Goal: Task Accomplishment & Management: Use online tool/utility

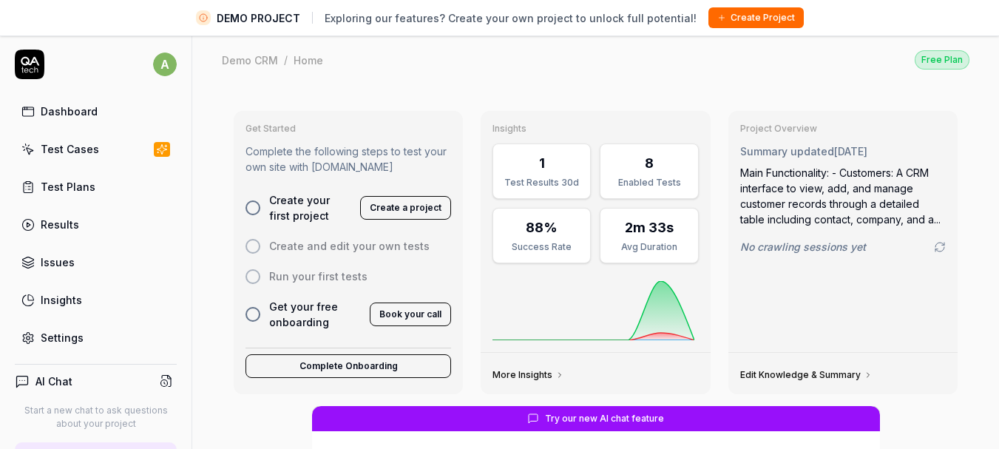
click at [153, 64] on html "DEMO PROJECT Exploring our features? Create your own project to unlock full pot…" at bounding box center [499, 242] width 999 height 484
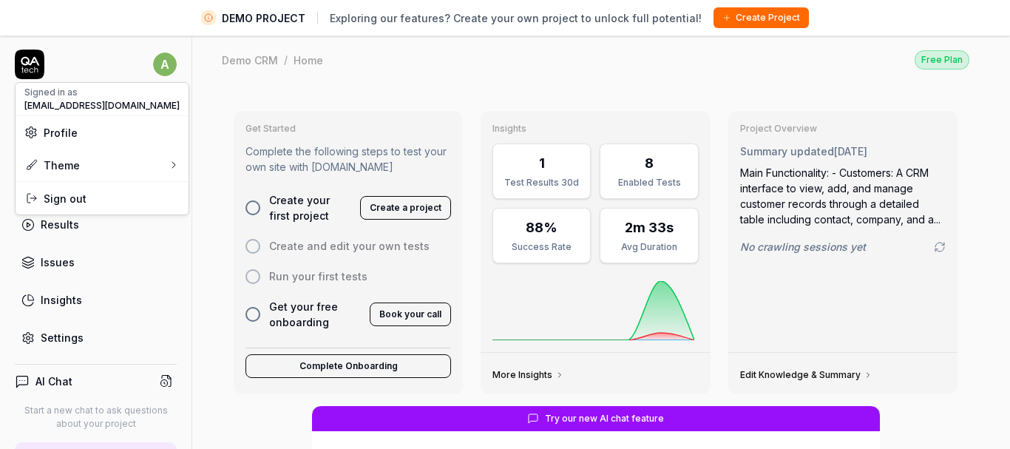
click at [120, 62] on html "DEMO PROJECT Exploring our features? Create your own project to unlock full pot…" at bounding box center [505, 242] width 1010 height 484
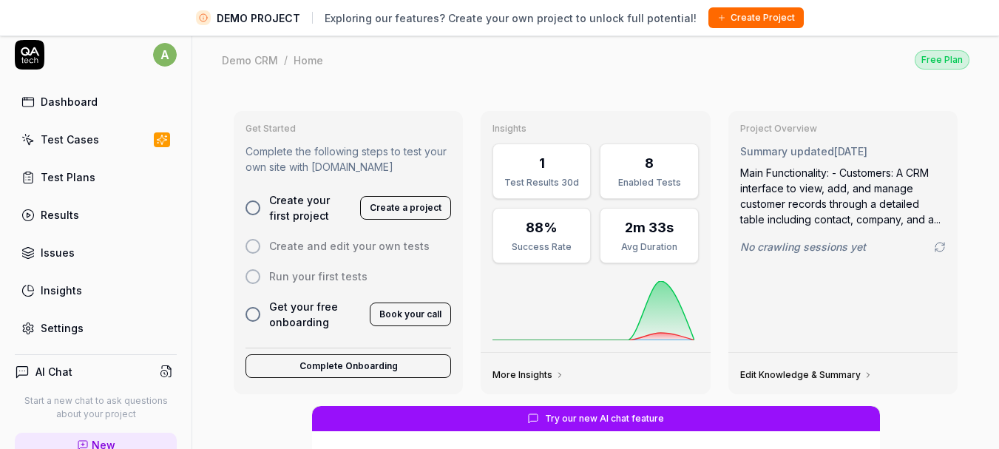
scroll to position [8, 0]
click at [95, 141] on div "Test Cases" at bounding box center [70, 141] width 58 height 16
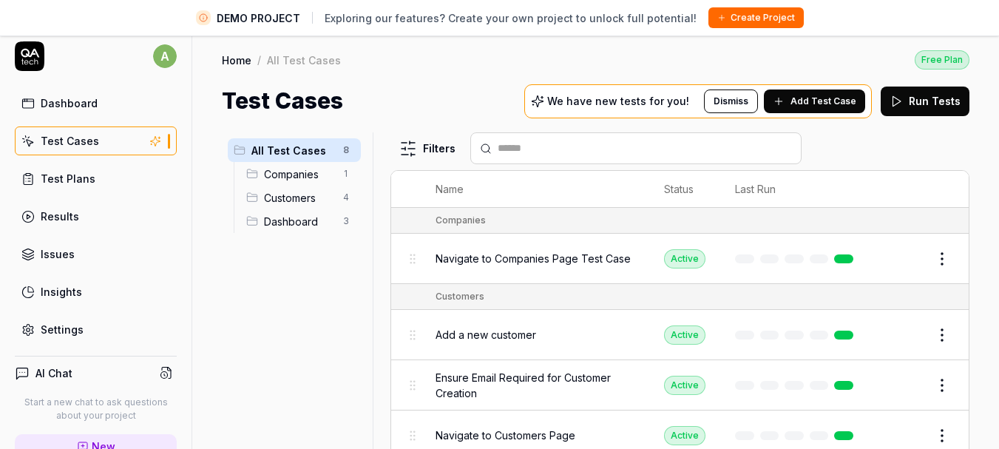
click at [287, 169] on span "Companies" at bounding box center [299, 174] width 70 height 16
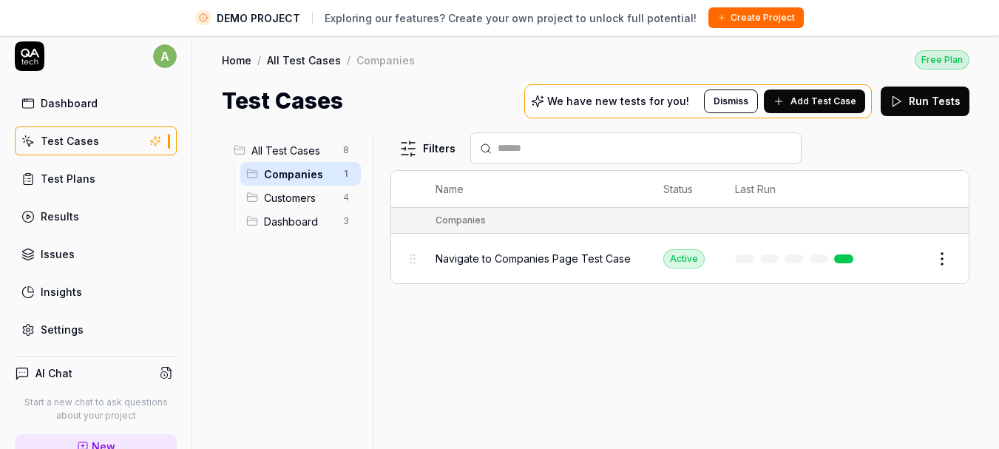
click at [288, 199] on span "Customers" at bounding box center [299, 198] width 70 height 16
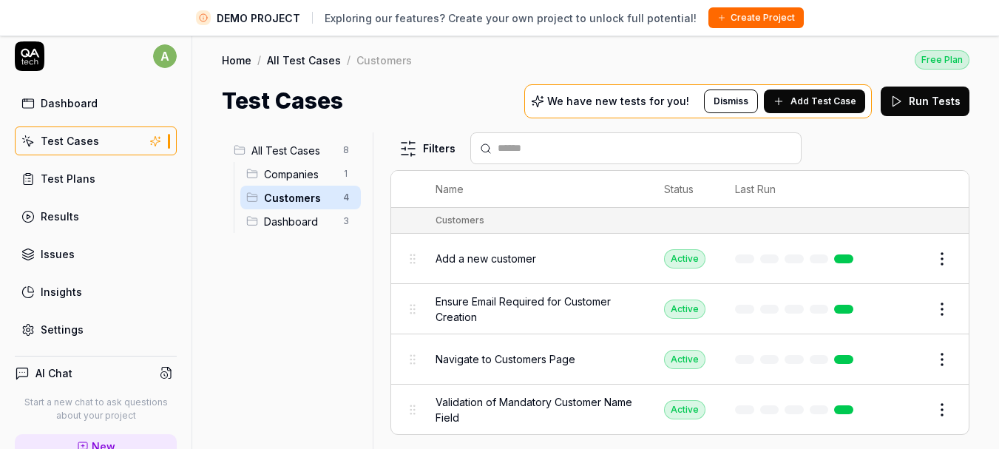
click at [294, 216] on span "Dashboard" at bounding box center [299, 222] width 70 height 16
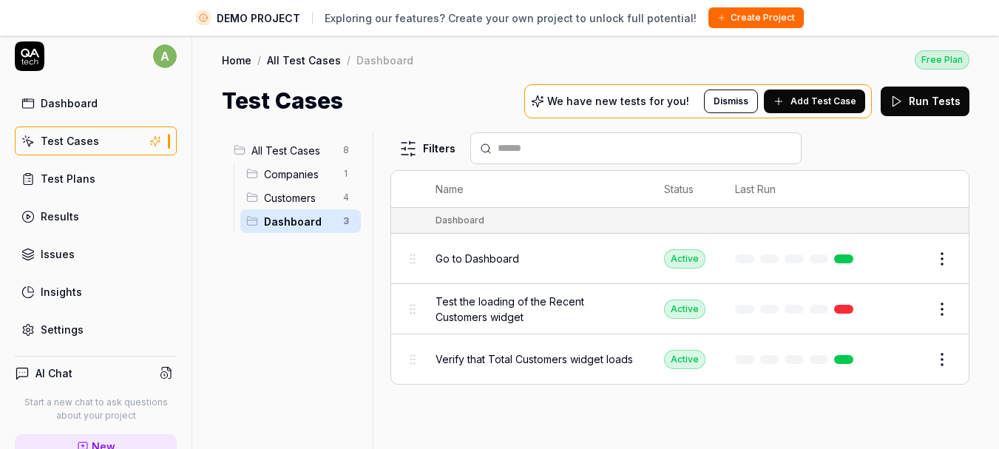
click at [480, 304] on span "Test the loading of the Recent Customers widget" at bounding box center [535, 309] width 199 height 31
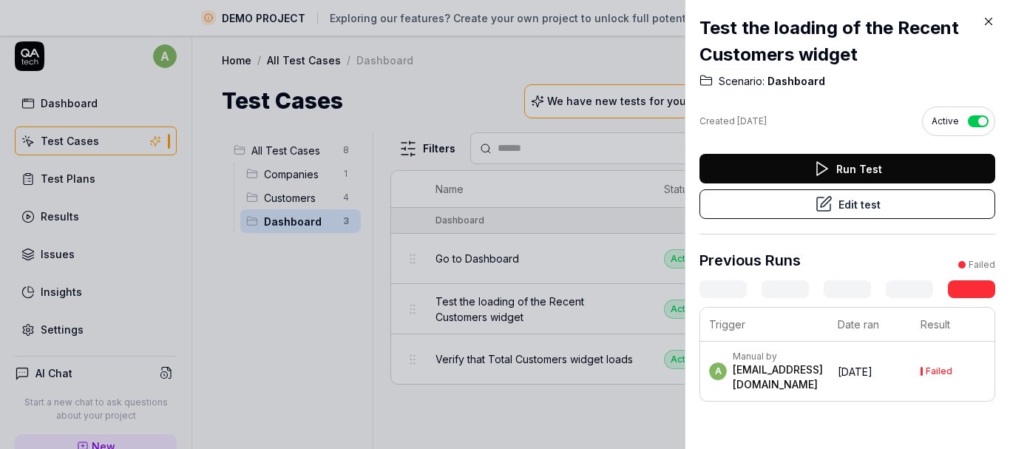
click at [985, 19] on icon at bounding box center [988, 21] width 13 height 13
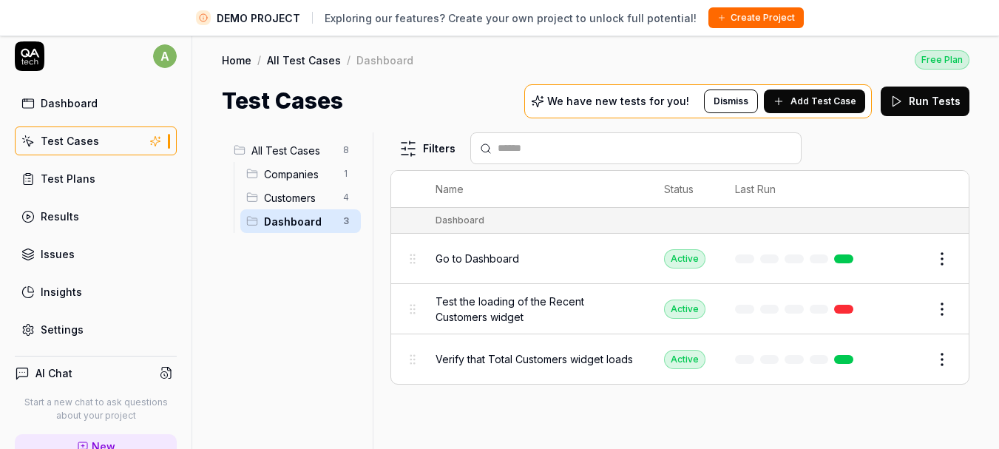
click at [124, 186] on link "Test Plans" at bounding box center [96, 178] width 162 height 29
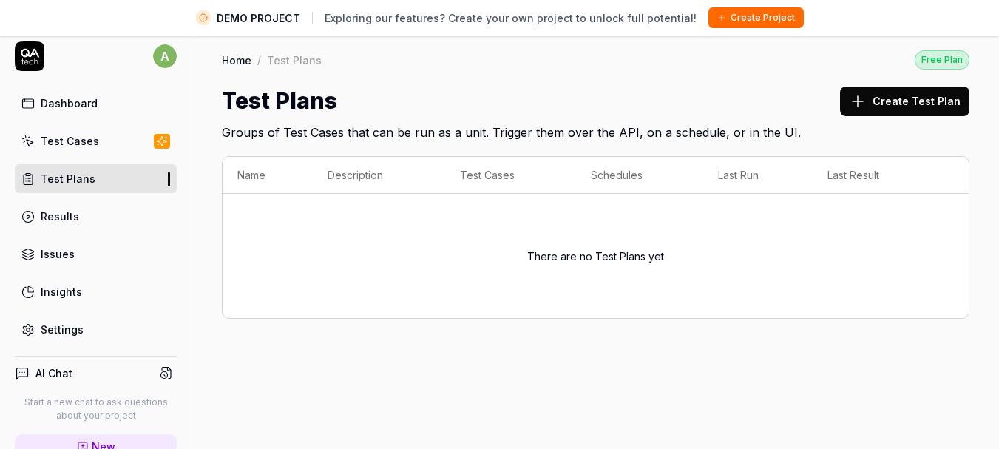
click at [67, 138] on div "Test Cases" at bounding box center [70, 141] width 58 height 16
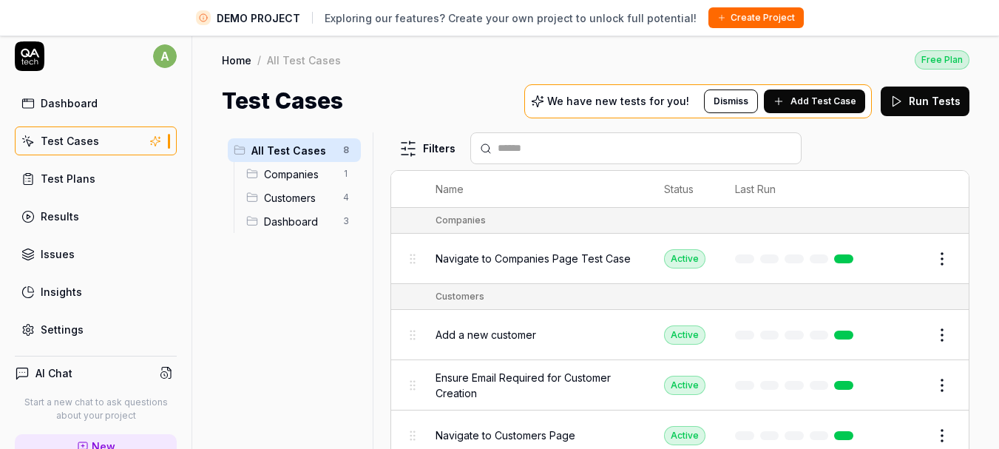
click at [93, 213] on link "Results" at bounding box center [96, 216] width 162 height 29
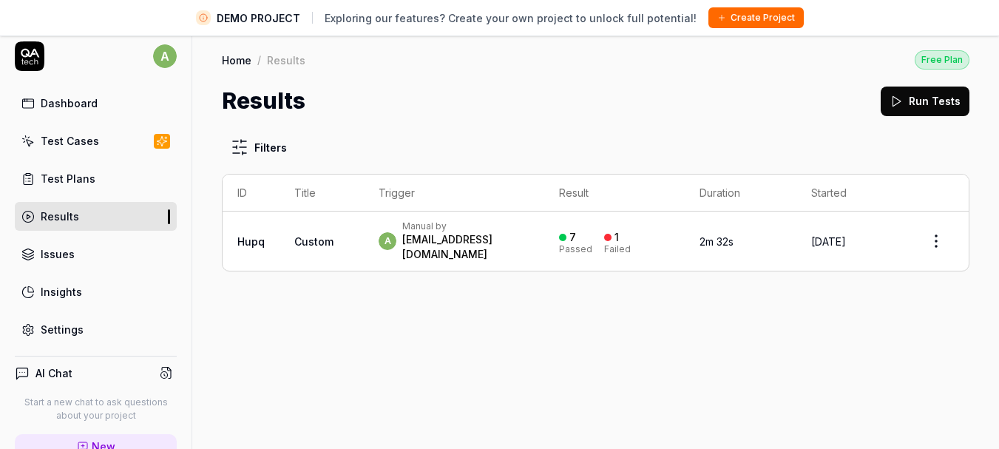
click at [76, 128] on link "Test Cases" at bounding box center [96, 140] width 162 height 29
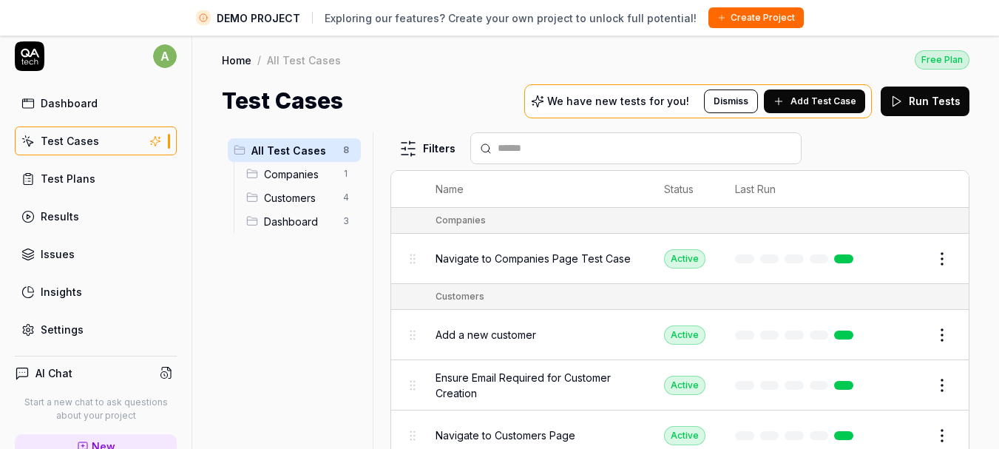
click at [314, 176] on span "Companies" at bounding box center [299, 174] width 70 height 16
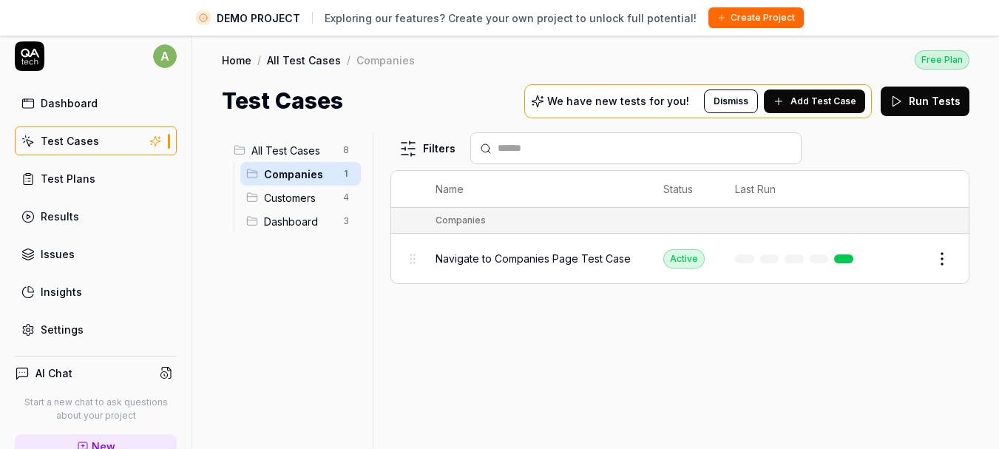
click at [302, 196] on span "Customers" at bounding box center [299, 198] width 70 height 16
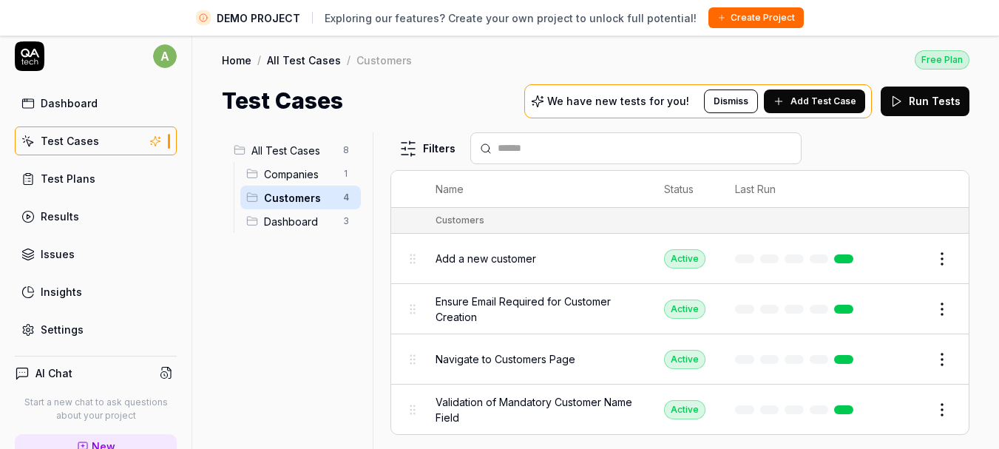
click at [311, 178] on span "Companies" at bounding box center [299, 174] width 70 height 16
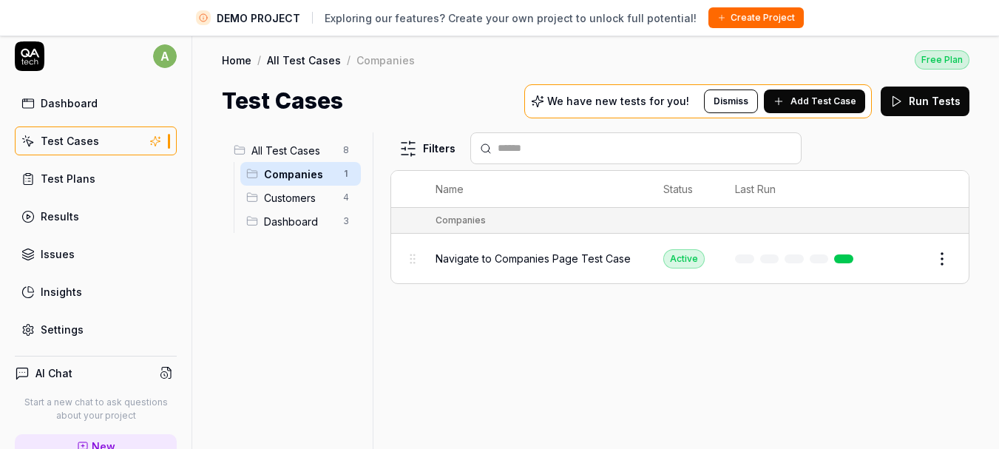
click at [292, 215] on span "Dashboard" at bounding box center [299, 222] width 70 height 16
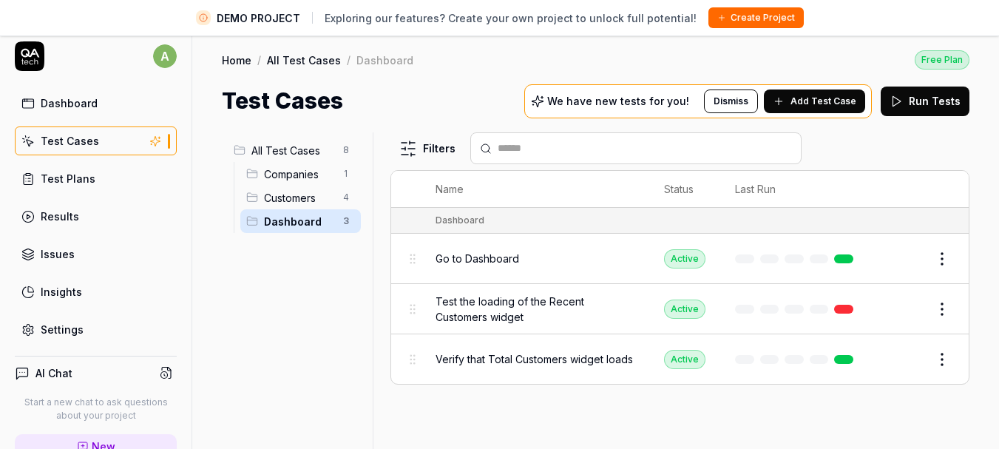
click at [351, 149] on html "DEMO PROJECT Exploring our features? Create your own project to unlock full pot…" at bounding box center [499, 242] width 999 height 484
click at [336, 345] on html "DEMO PROJECT Exploring our features? Create your own project to unlock full pot…" at bounding box center [499, 242] width 999 height 484
click at [289, 168] on span "Companies" at bounding box center [299, 174] width 70 height 16
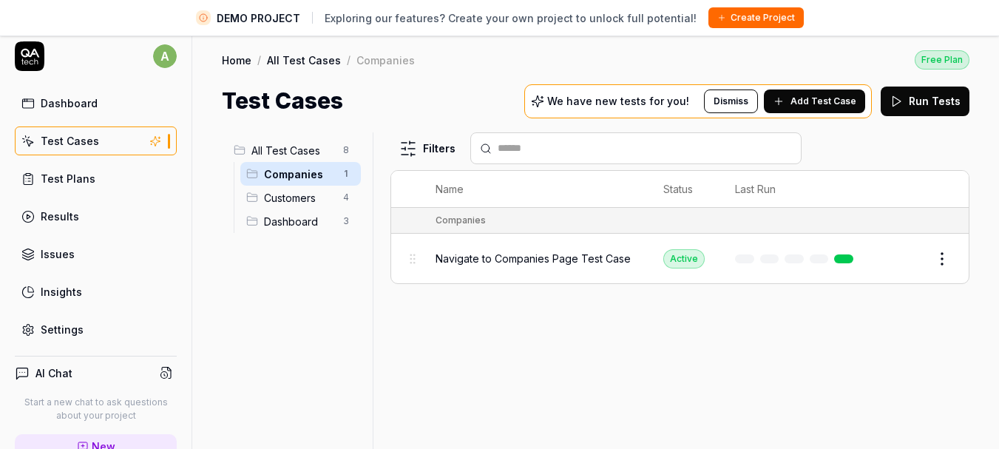
click at [296, 196] on span "Customers" at bounding box center [299, 198] width 70 height 16
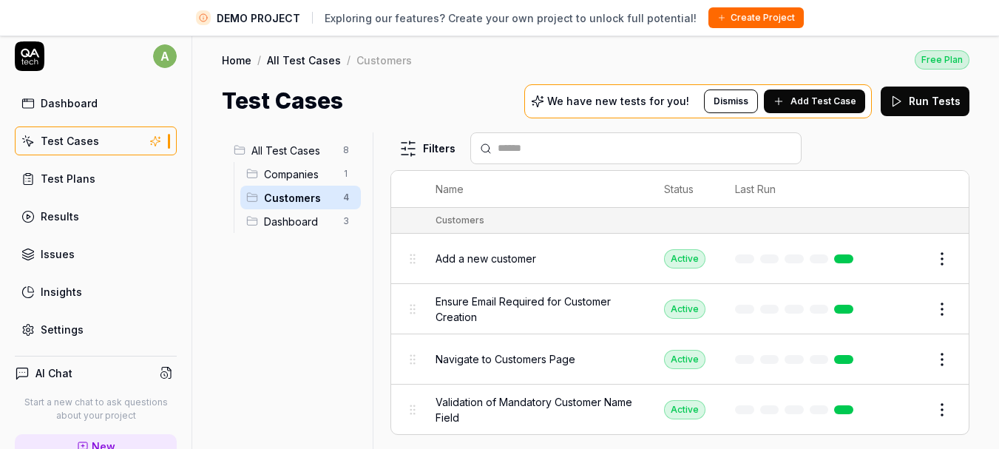
click at [44, 103] on div "Dashboard" at bounding box center [69, 103] width 57 height 16
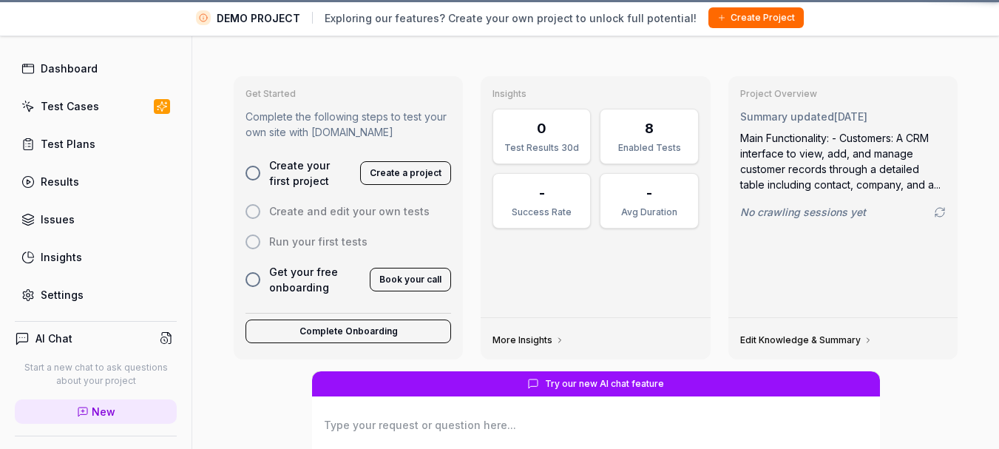
click at [312, 96] on h3 "Get Started" at bounding box center [349, 94] width 206 height 12
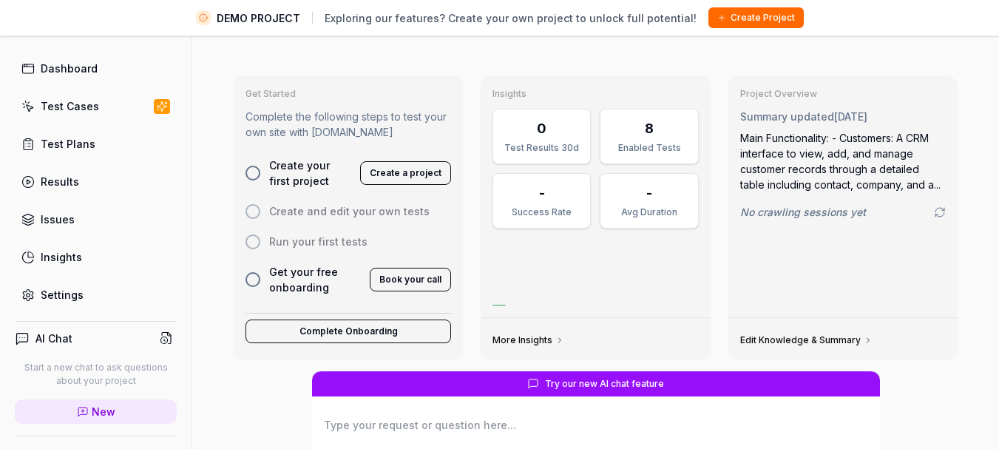
click at [312, 96] on h3 "Get Started" at bounding box center [349, 94] width 206 height 12
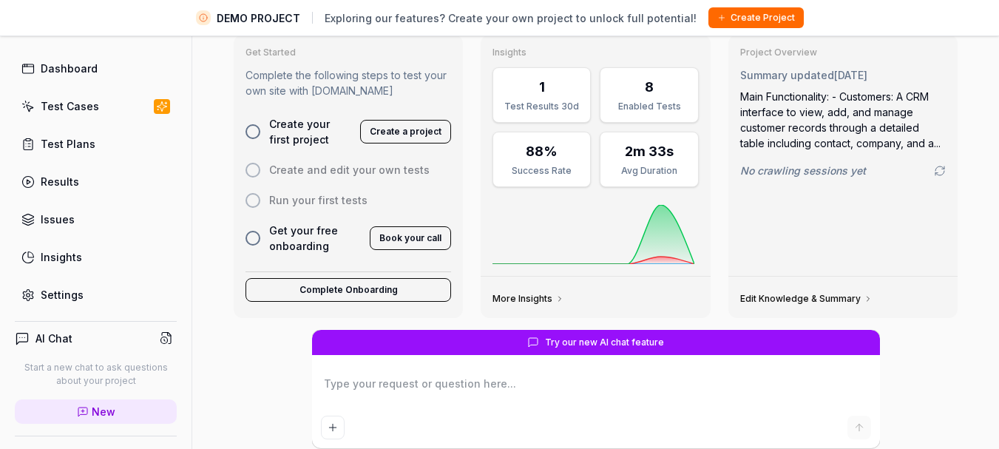
scroll to position [0, 0]
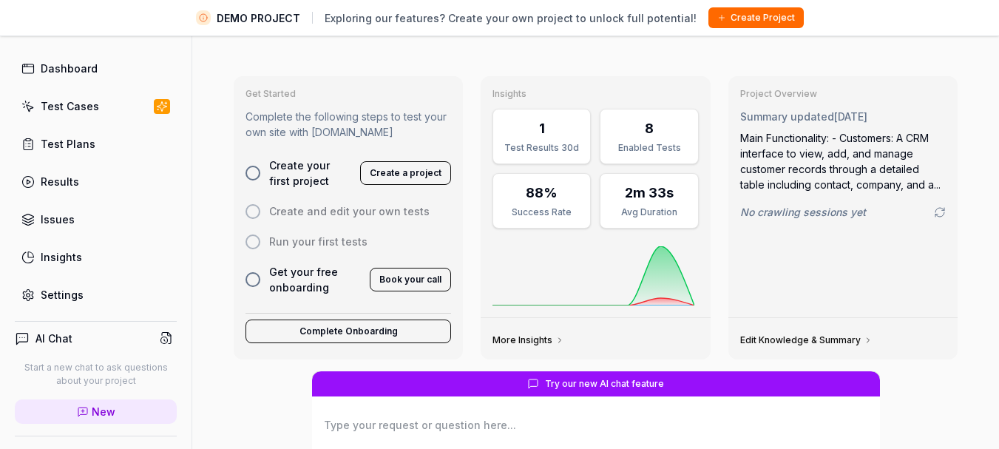
click at [399, 169] on button "Create a project" at bounding box center [405, 173] width 91 height 24
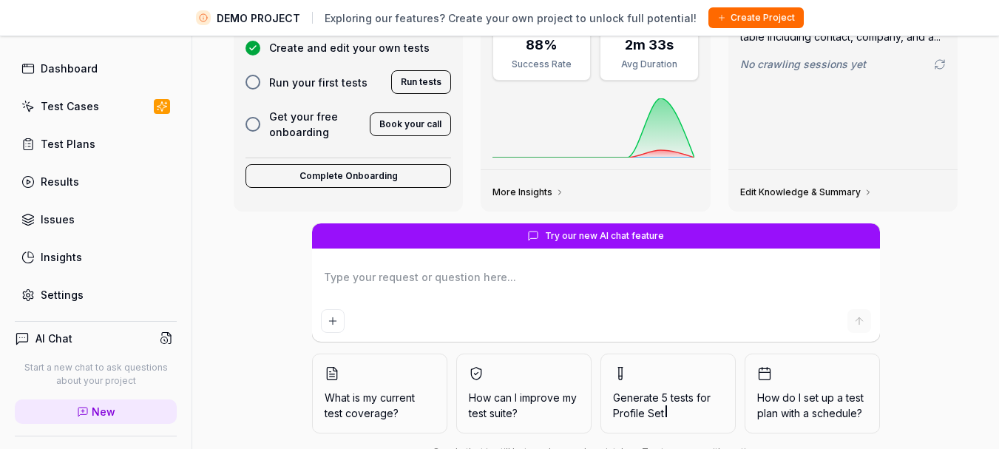
scroll to position [74, 0]
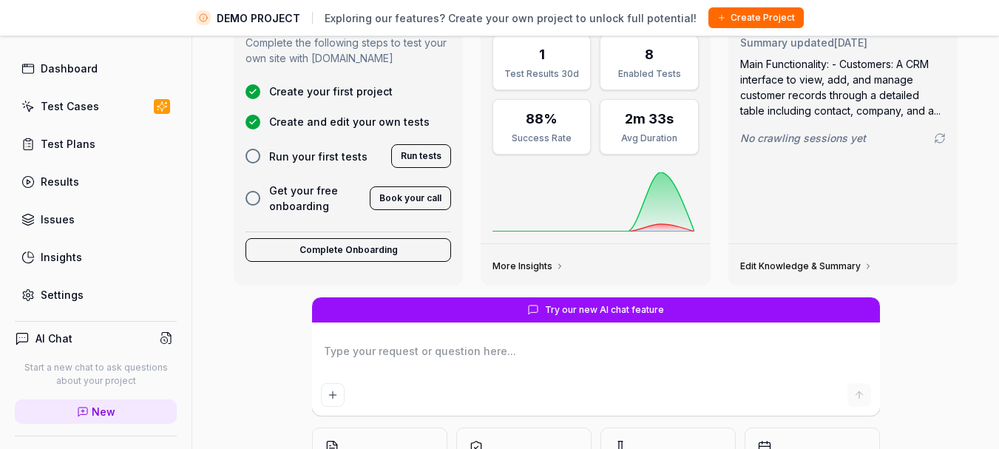
click at [421, 152] on button "Run tests" at bounding box center [421, 156] width 60 height 24
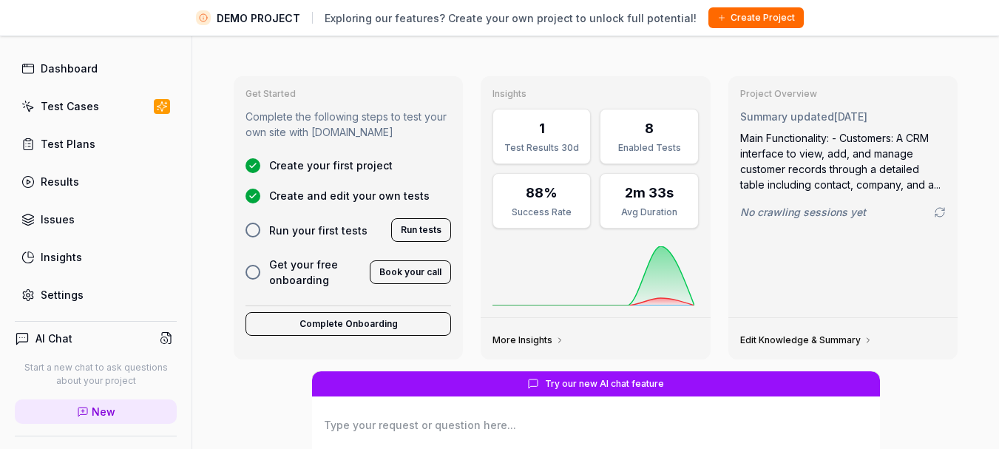
scroll to position [0, 0]
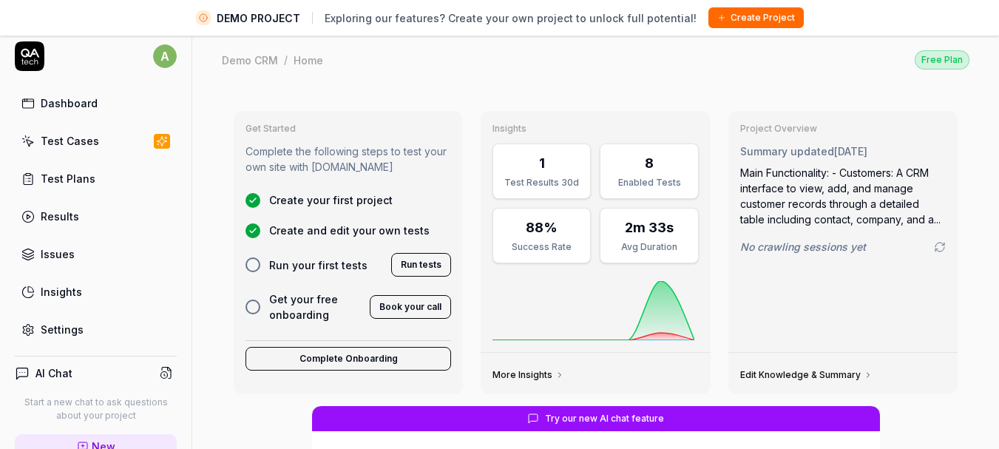
click at [63, 145] on div "Test Cases" at bounding box center [70, 141] width 58 height 16
type textarea "*"
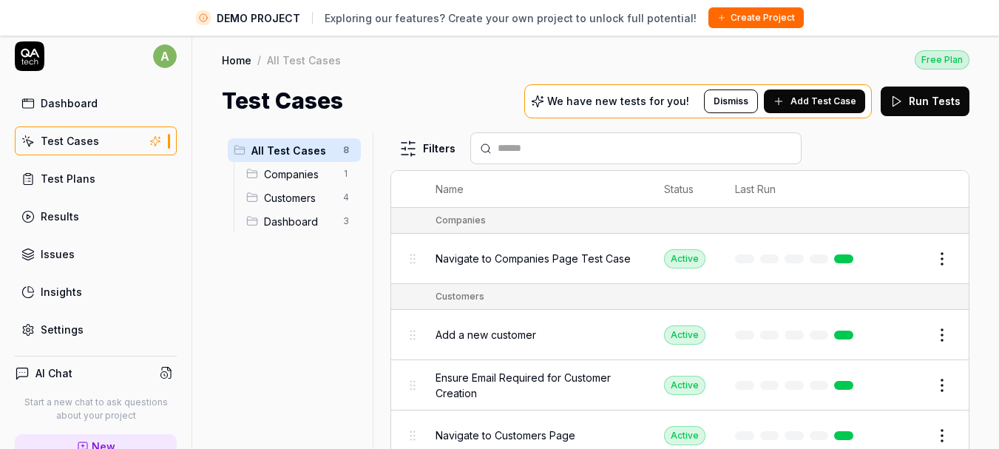
click at [116, 180] on link "Test Plans" at bounding box center [96, 178] width 162 height 29
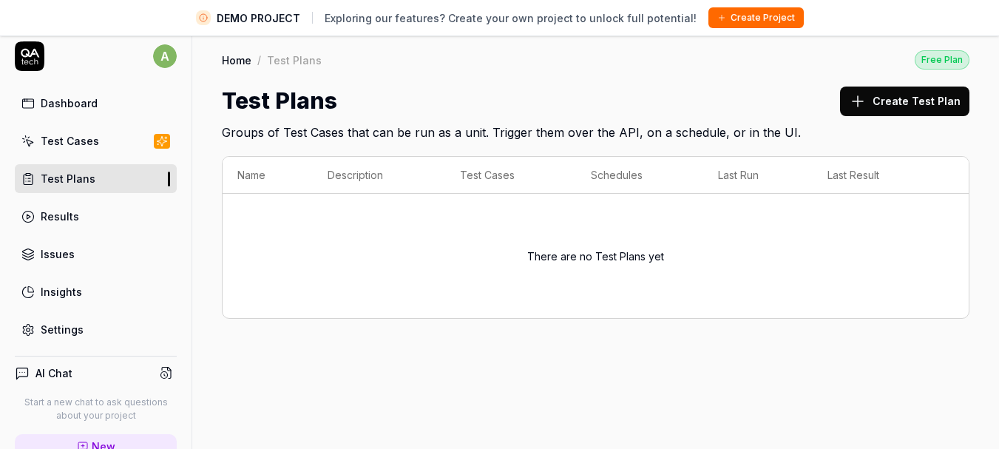
click at [865, 115] on button "Create Test Plan" at bounding box center [904, 102] width 129 height 30
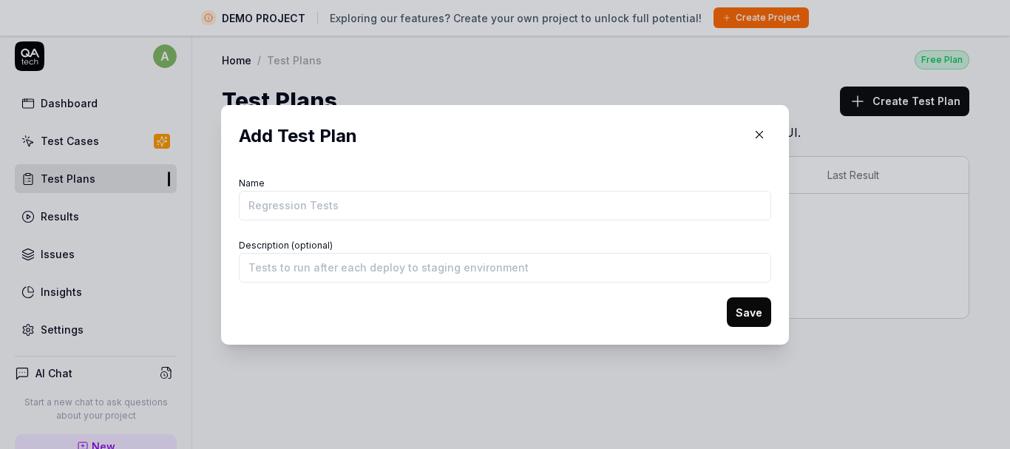
click at [573, 211] on input "Name" at bounding box center [505, 206] width 533 height 30
type input "Web app"
click at [305, 277] on input "Description (optional)" at bounding box center [505, 268] width 533 height 30
type input "hello"
click at [727, 297] on button "Save" at bounding box center [749, 312] width 44 height 30
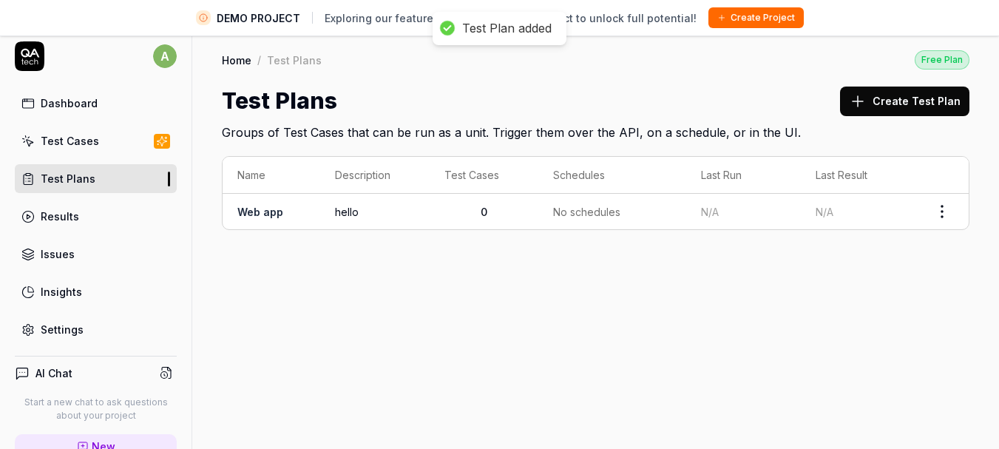
click at [402, 206] on span "hello" at bounding box center [375, 212] width 80 height 16
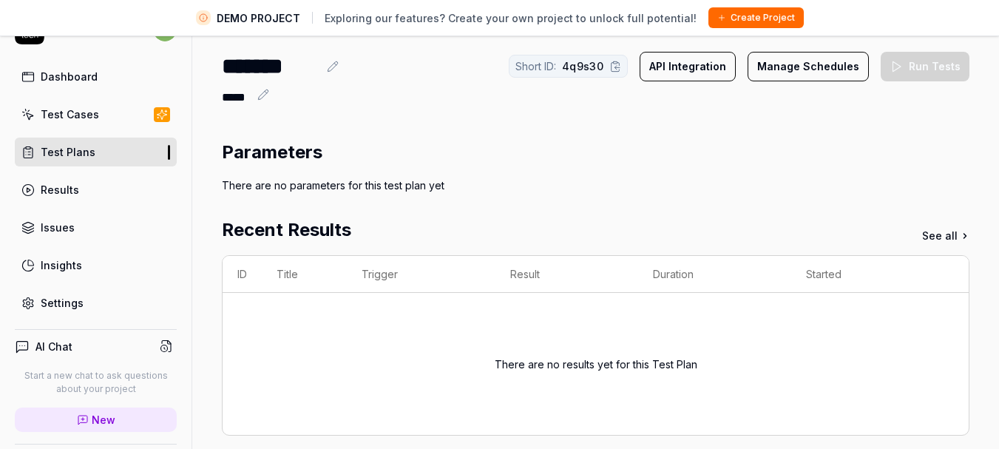
click at [84, 142] on link "Test Plans" at bounding box center [96, 152] width 162 height 29
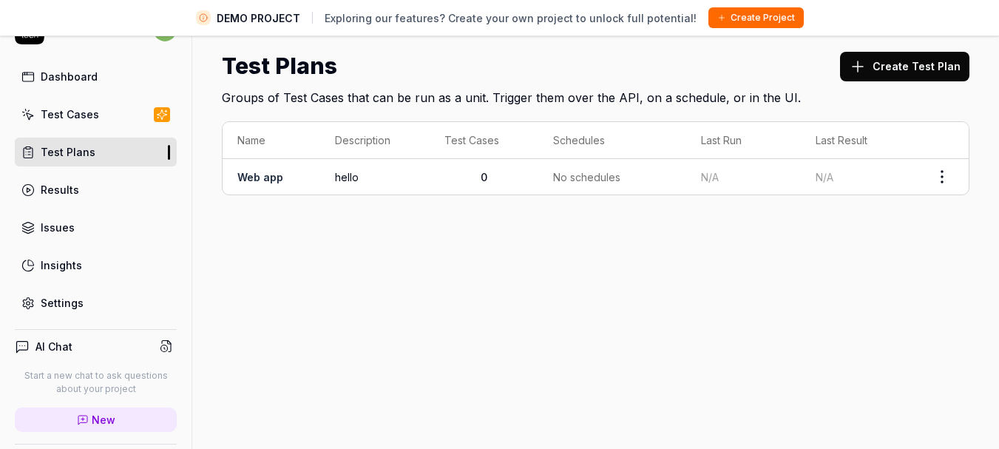
click at [378, 173] on span "hello" at bounding box center [375, 177] width 80 height 16
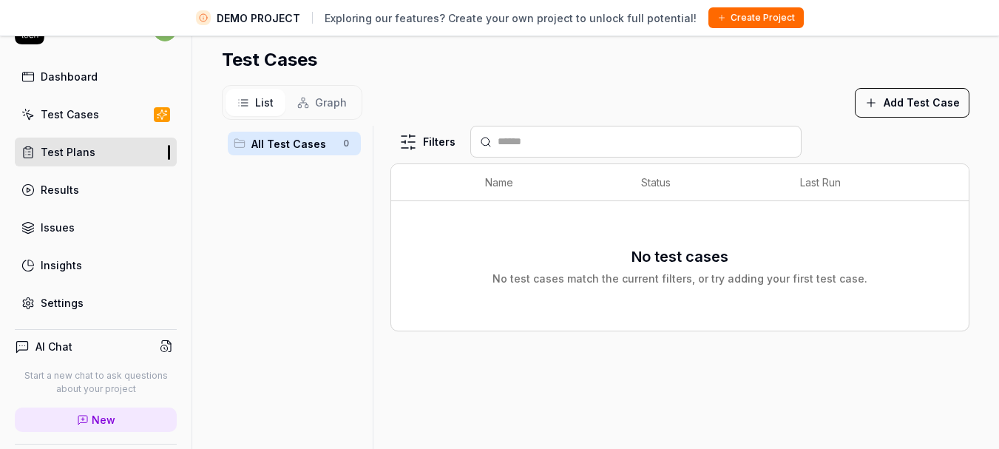
scroll to position [341, 0]
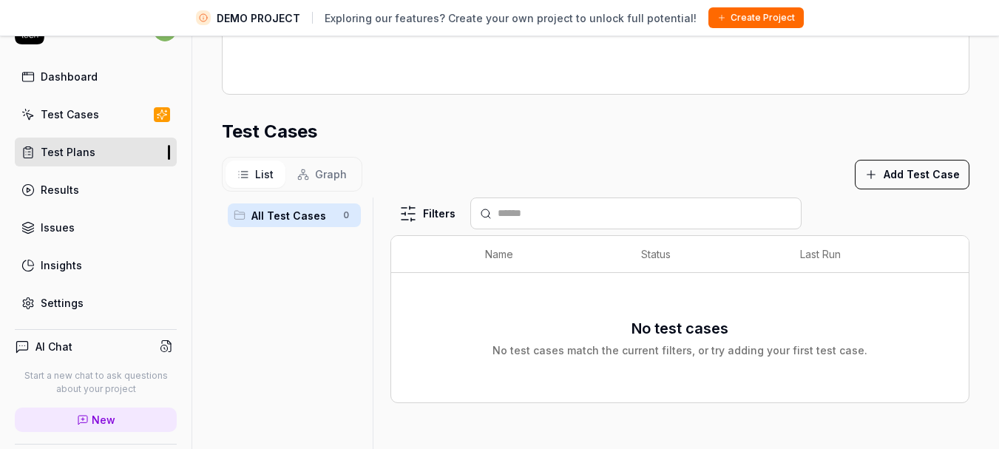
click at [899, 173] on button "Add Test Case" at bounding box center [912, 175] width 115 height 30
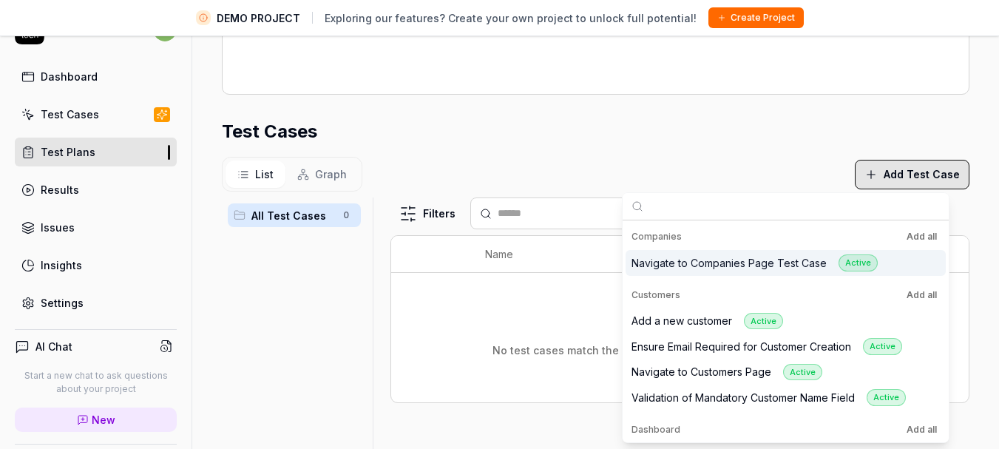
click at [689, 271] on div "Navigate to Companies Page Test Case Active" at bounding box center [755, 262] width 246 height 17
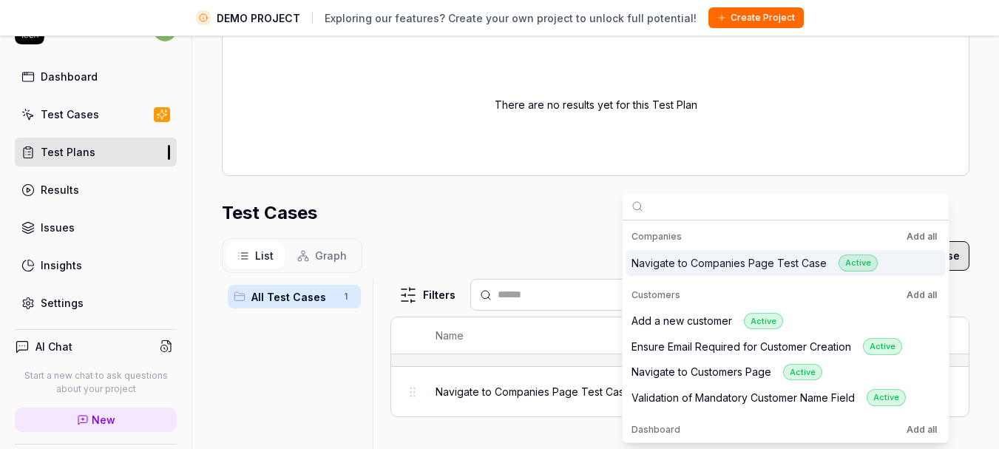
scroll to position [422, 0]
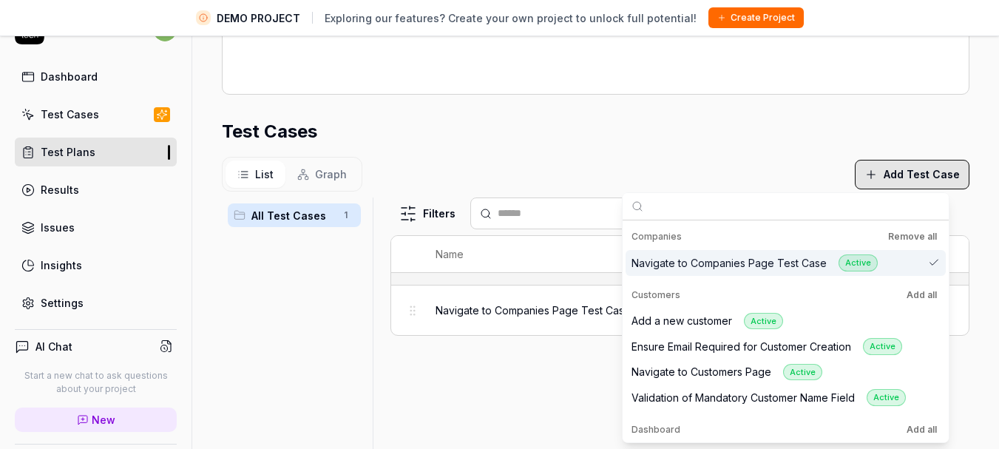
click at [502, 380] on div "Filters Name Status Last Run Navigate to Companies Page Test Case Active Edit" at bounding box center [680, 382] width 579 height 370
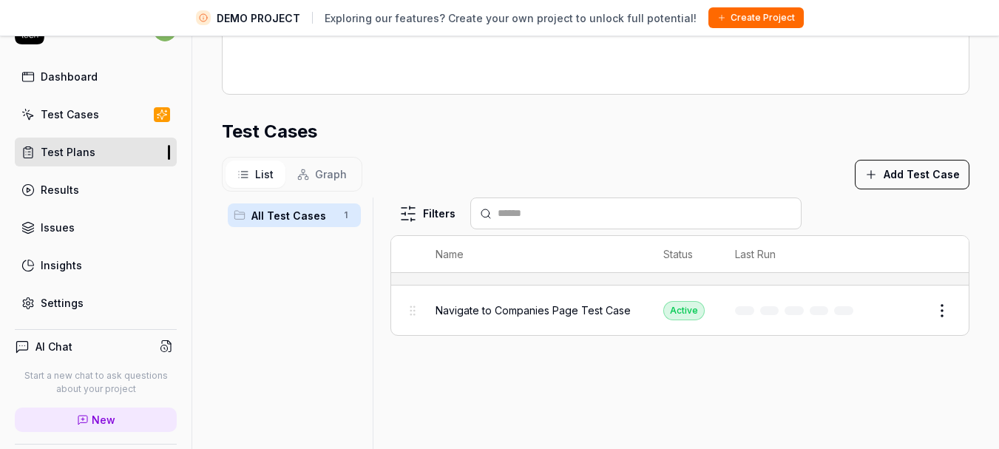
click at [532, 318] on span "Navigate to Companies Page Test Case" at bounding box center [533, 311] width 195 height 16
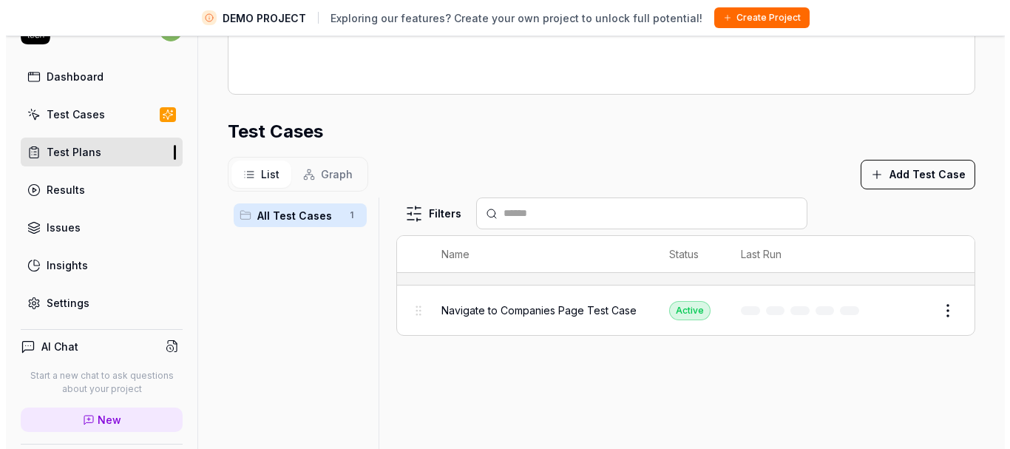
scroll to position [570, 0]
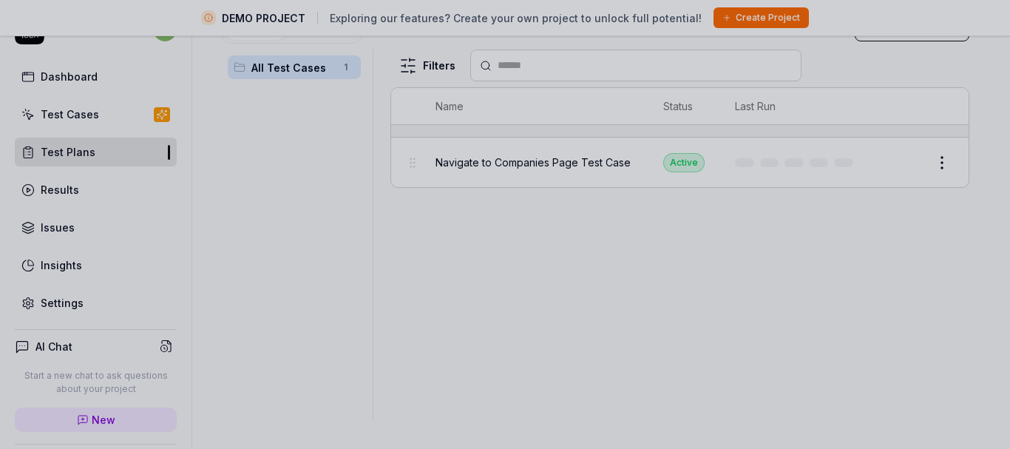
click at [544, 152] on div at bounding box center [505, 224] width 1010 height 449
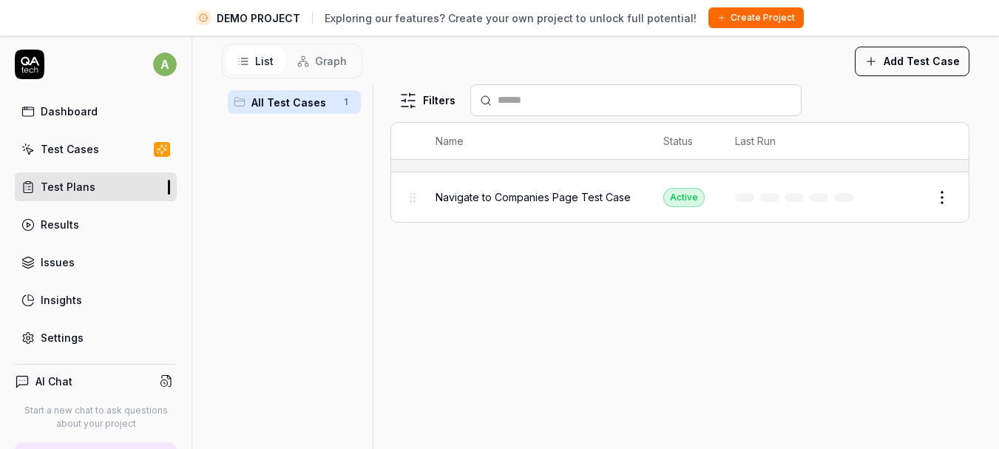
click at [482, 215] on td "Navigate to Companies Page Test Case" at bounding box center [535, 197] width 228 height 50
click at [493, 203] on span "Navigate to Companies Page Test Case" at bounding box center [533, 197] width 195 height 16
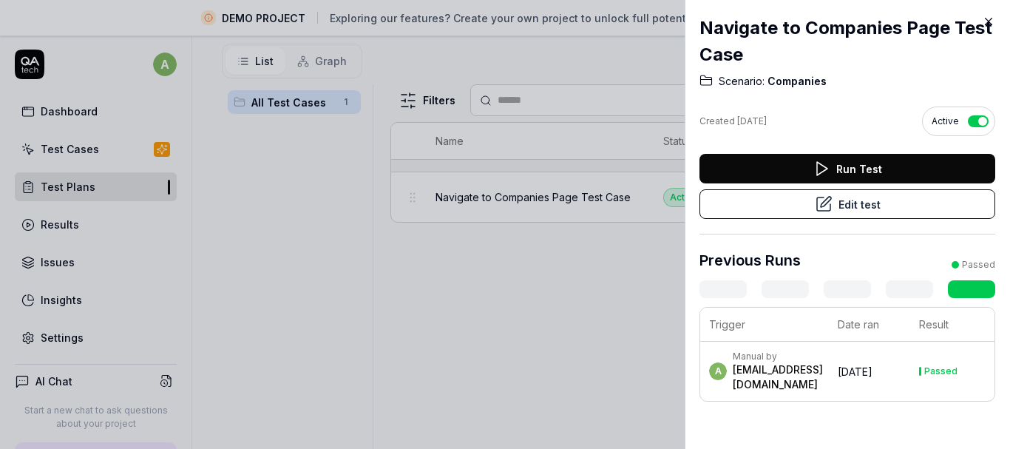
click at [774, 166] on button "Run Test" at bounding box center [848, 169] width 296 height 30
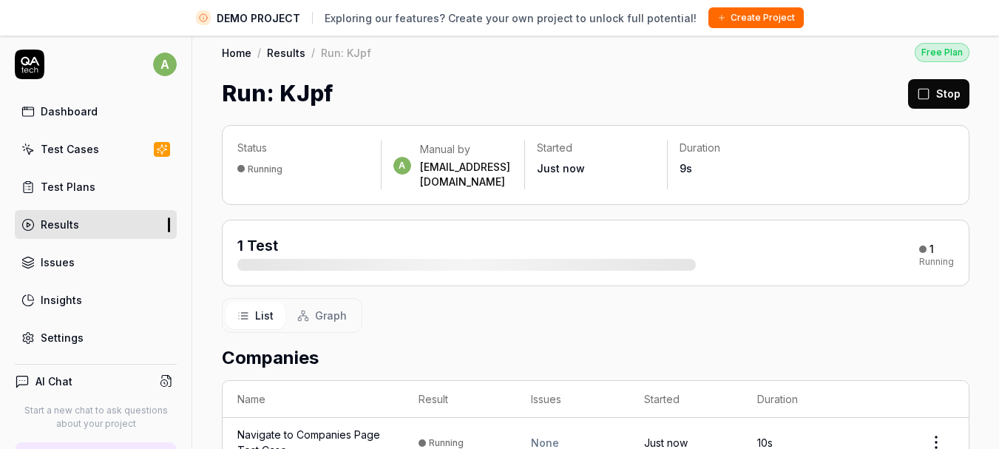
scroll to position [35, 0]
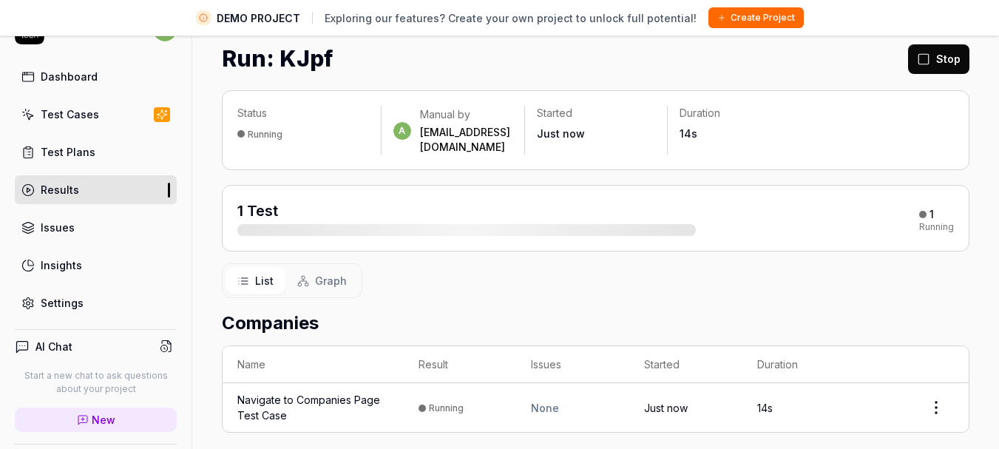
click at [492, 130] on div "athulvp@khojguru.com" at bounding box center [466, 140] width 92 height 30
click at [504, 270] on div "List Graph" at bounding box center [596, 280] width 748 height 35
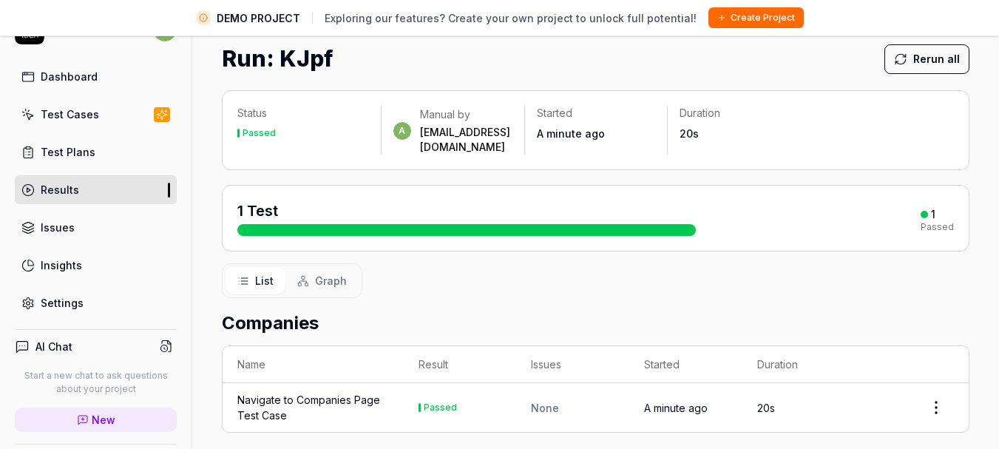
click at [156, 344] on button at bounding box center [166, 346] width 21 height 21
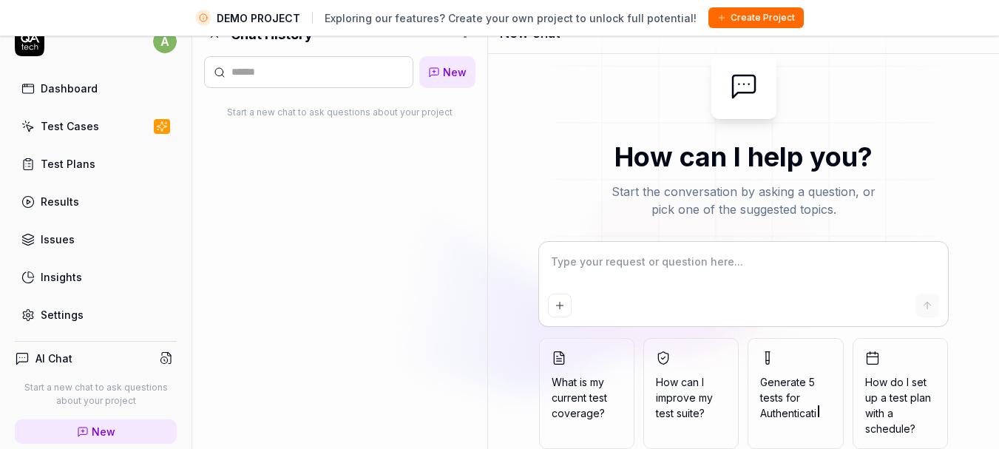
scroll to position [35, 0]
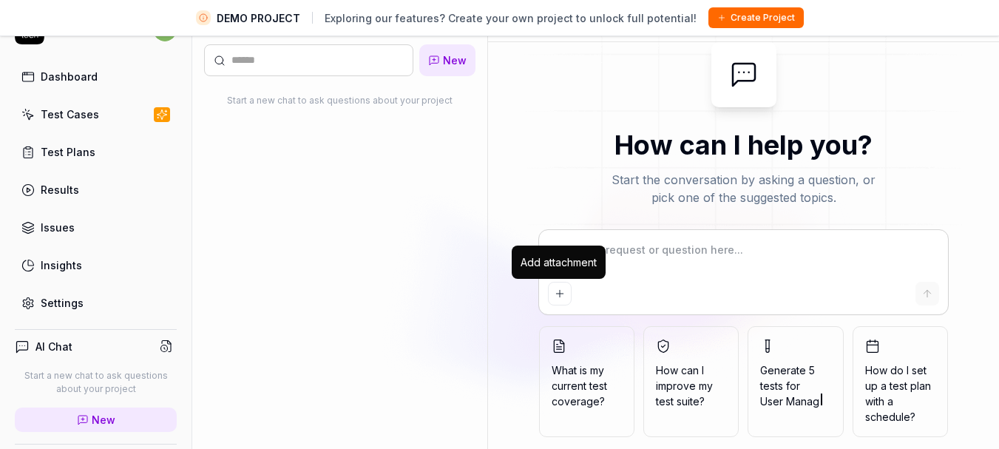
click at [563, 298] on icon "Add attachment" at bounding box center [560, 294] width 12 height 12
type textarea "*"
click at [611, 248] on textarea at bounding box center [743, 257] width 391 height 37
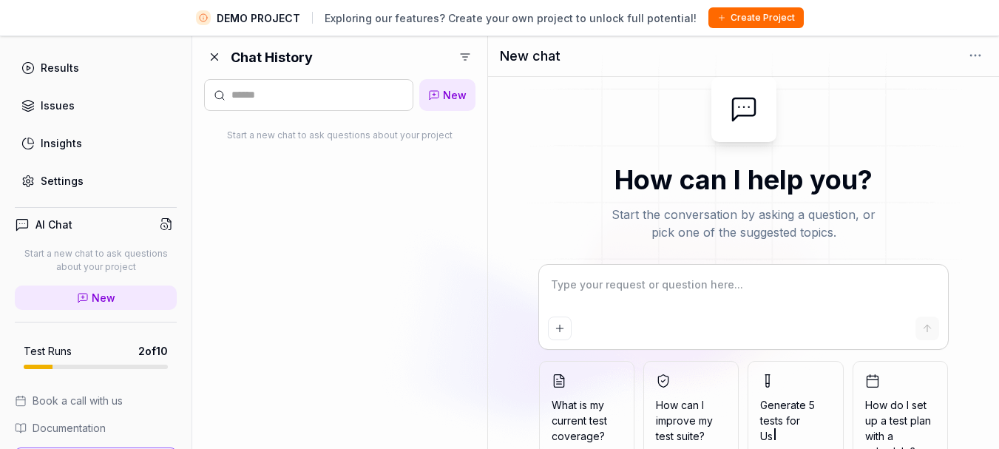
scroll to position [0, 0]
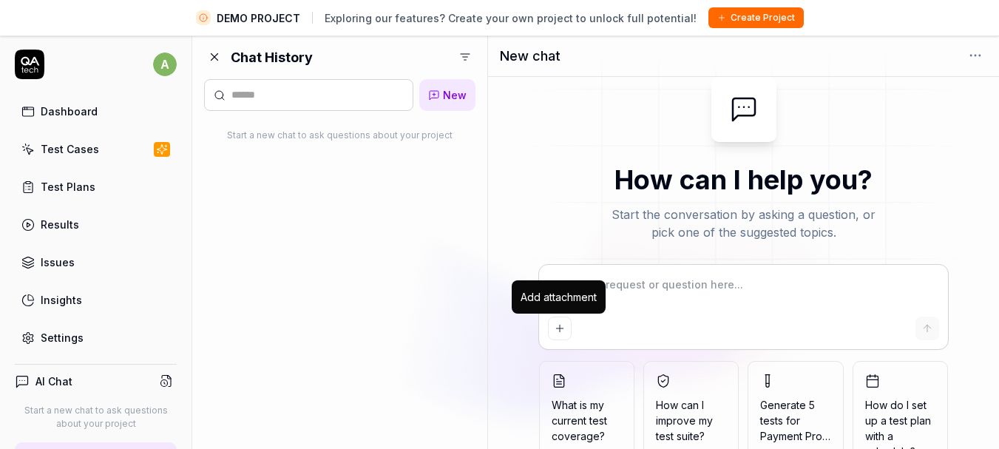
click at [558, 328] on icon "Add attachment" at bounding box center [560, 329] width 12 height 12
type textarea "*"
click at [550, 325] on button "Add attachment" at bounding box center [560, 329] width 24 height 24
type textarea "*"
click at [552, 328] on button "Add attachment" at bounding box center [560, 329] width 24 height 24
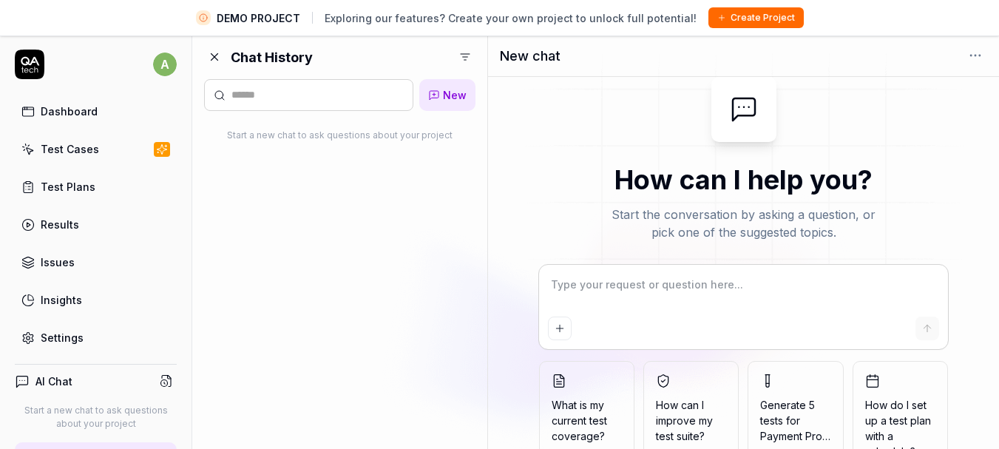
type textarea "*"
click at [96, 155] on link "Test Cases" at bounding box center [96, 149] width 162 height 29
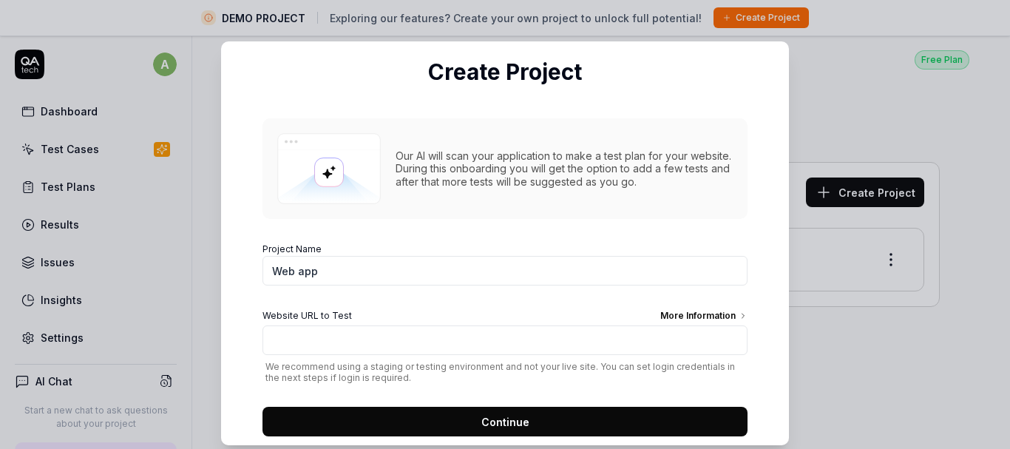
scroll to position [119, 0]
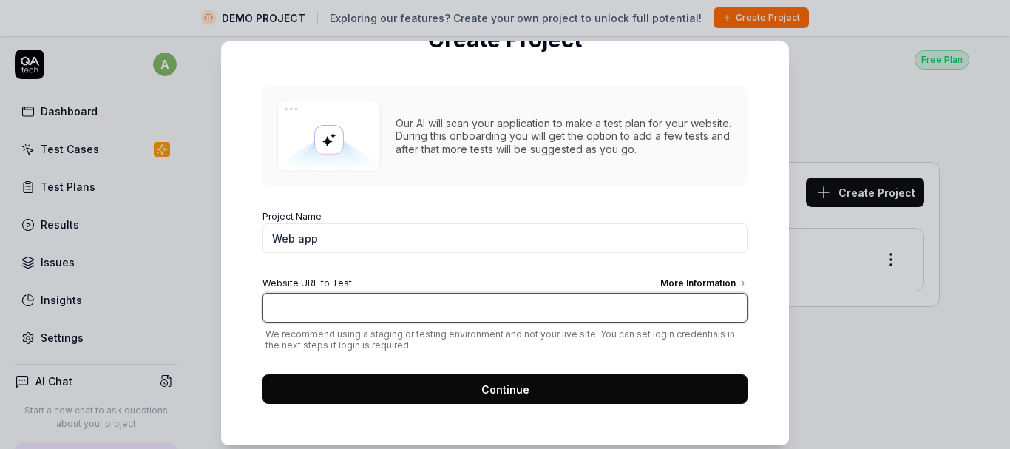
click at [442, 310] on input "Website URL to Test More Information" at bounding box center [505, 308] width 485 height 30
type input "[URL][DOMAIN_NAME]"
click at [419, 381] on button "Continue" at bounding box center [505, 389] width 485 height 30
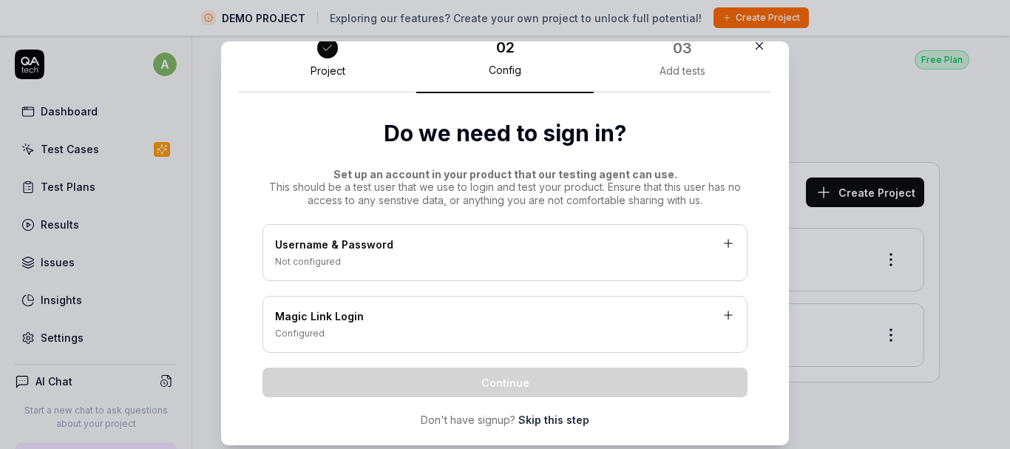
scroll to position [49, 0]
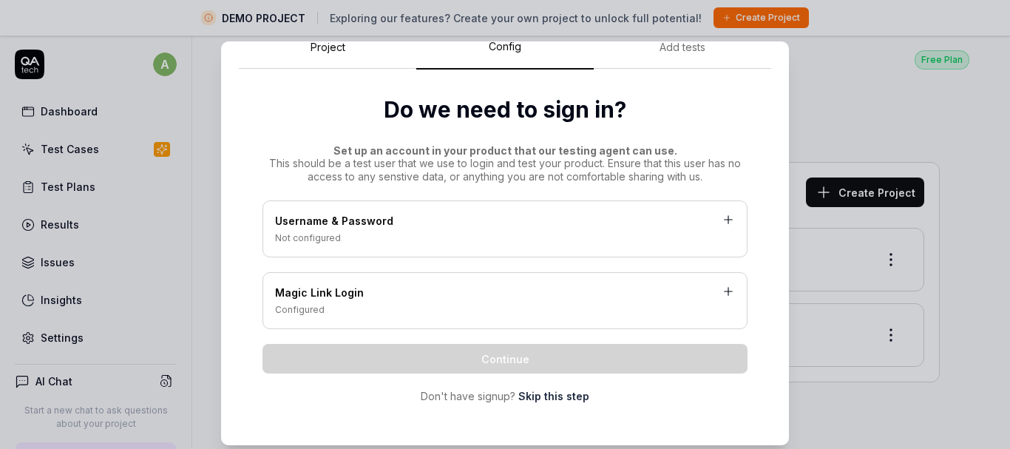
click at [492, 291] on div "Magic Link Login" at bounding box center [505, 294] width 460 height 18
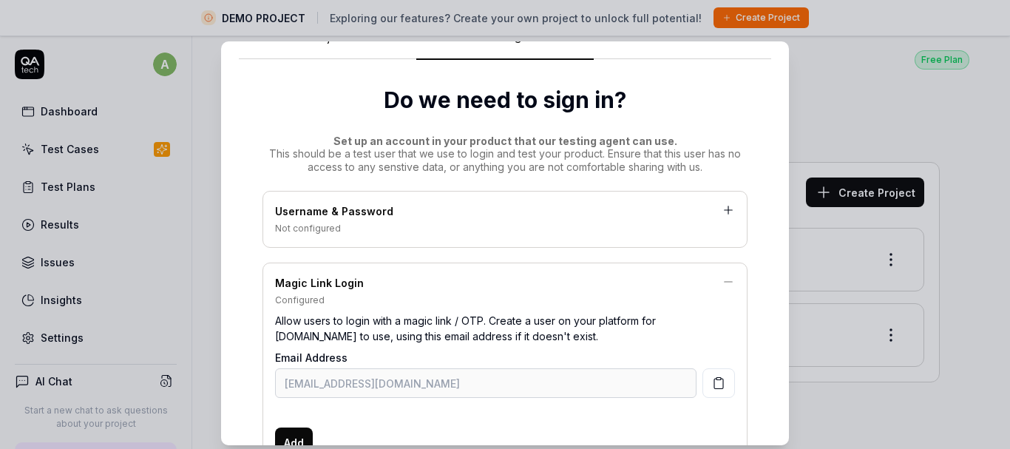
scroll to position [58, 0]
click at [311, 242] on div "Username & Password Not configured" at bounding box center [505, 220] width 485 height 57
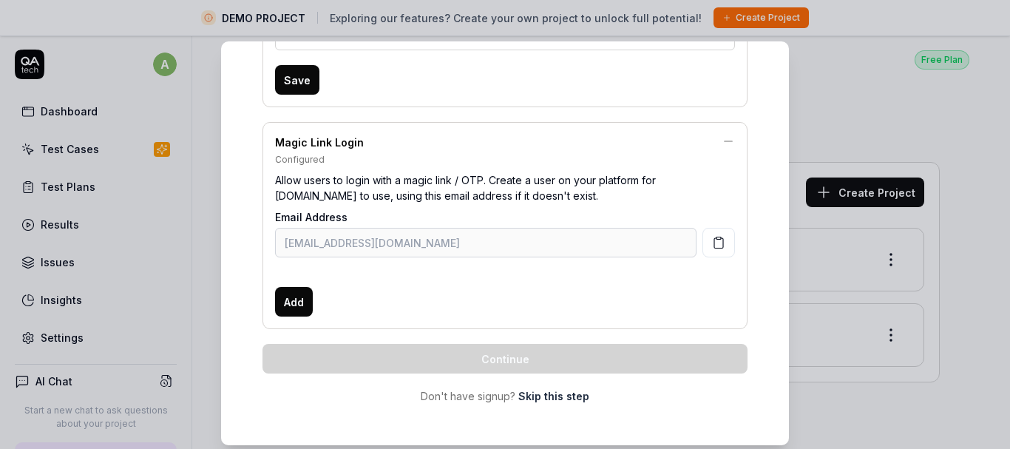
scroll to position [513, 0]
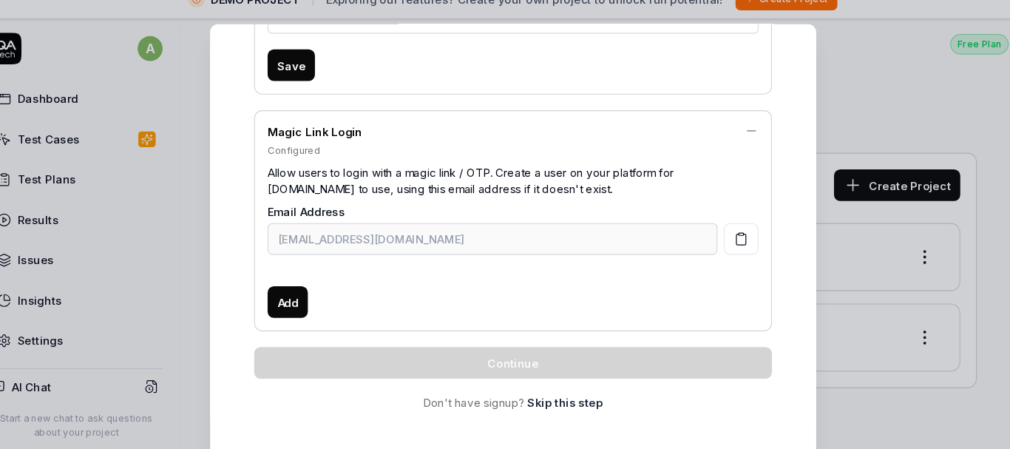
click at [534, 391] on link "Skip this step" at bounding box center [554, 396] width 71 height 16
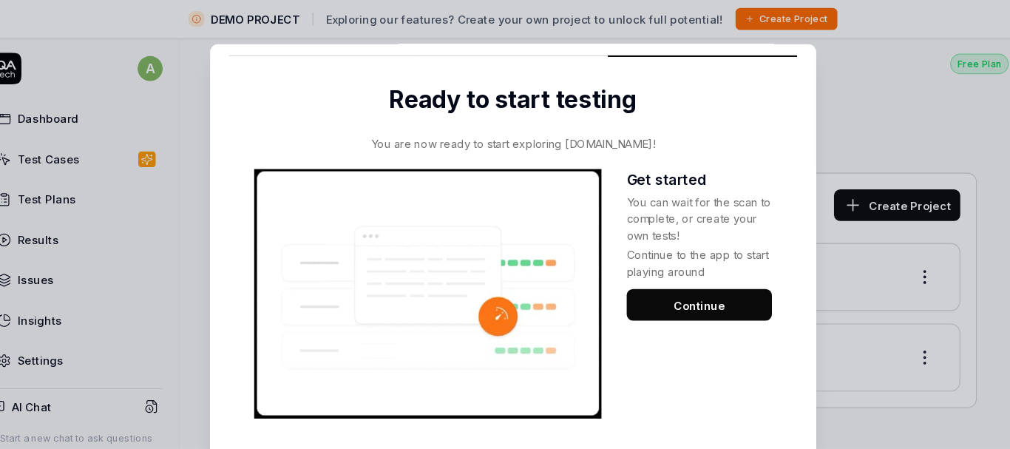
scroll to position [65, 0]
click at [624, 283] on button "Continue" at bounding box center [680, 286] width 136 height 30
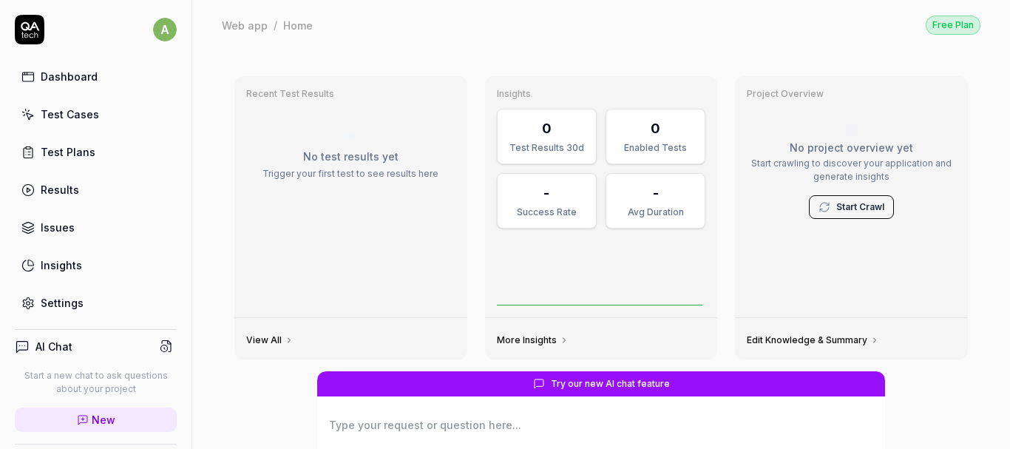
type textarea "*"
click at [95, 122] on link "Test Cases" at bounding box center [96, 114] width 162 height 29
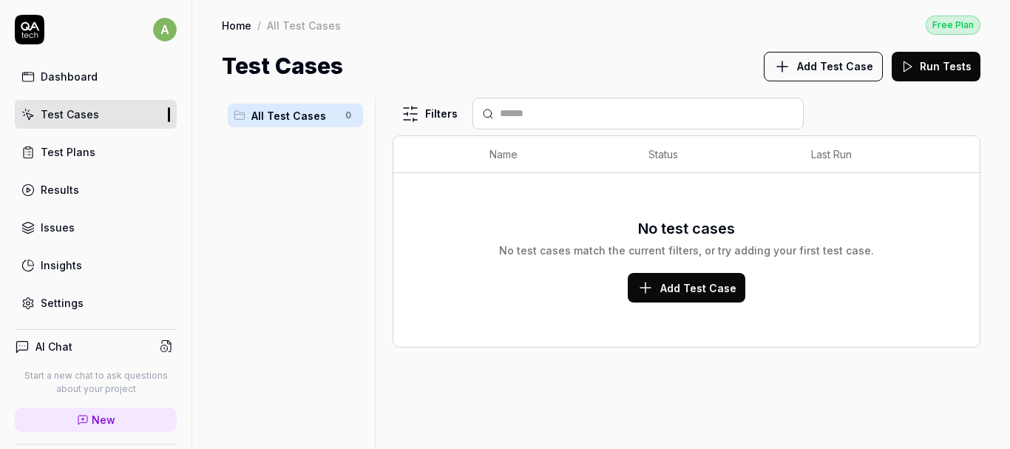
click at [661, 286] on button "Add Test Case" at bounding box center [687, 288] width 118 height 30
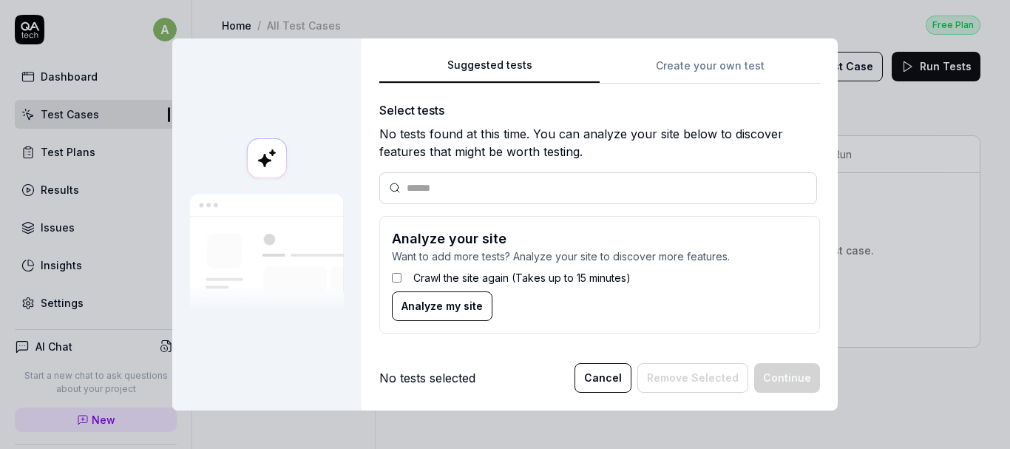
click at [698, 69] on div "Suggested tests Create your own test Select tests No tests found at this time. …" at bounding box center [599, 200] width 441 height 289
click at [541, 39] on div "Suggested tests Create your own test Select tests No tests found at this time. …" at bounding box center [600, 224] width 476 height 372
click at [422, 302] on span "Analyze my site" at bounding box center [442, 306] width 81 height 16
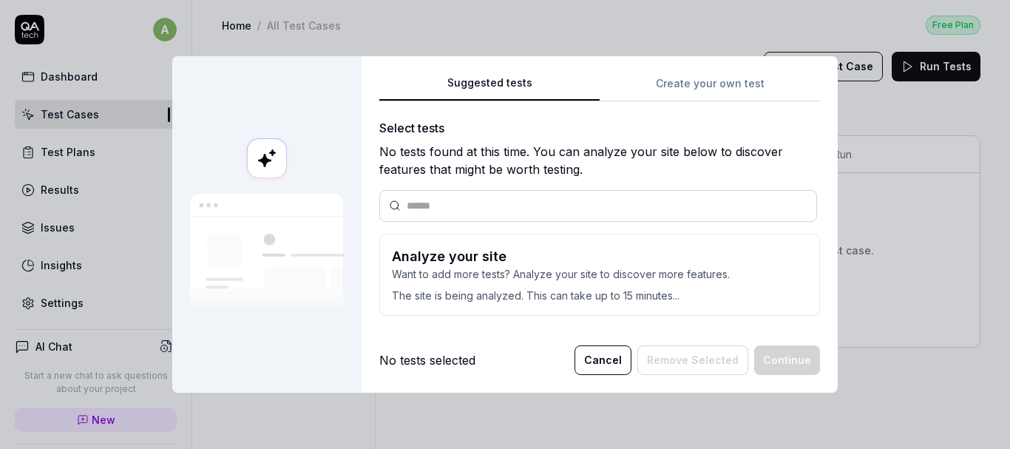
click at [622, 361] on button "Cancel" at bounding box center [603, 360] width 57 height 30
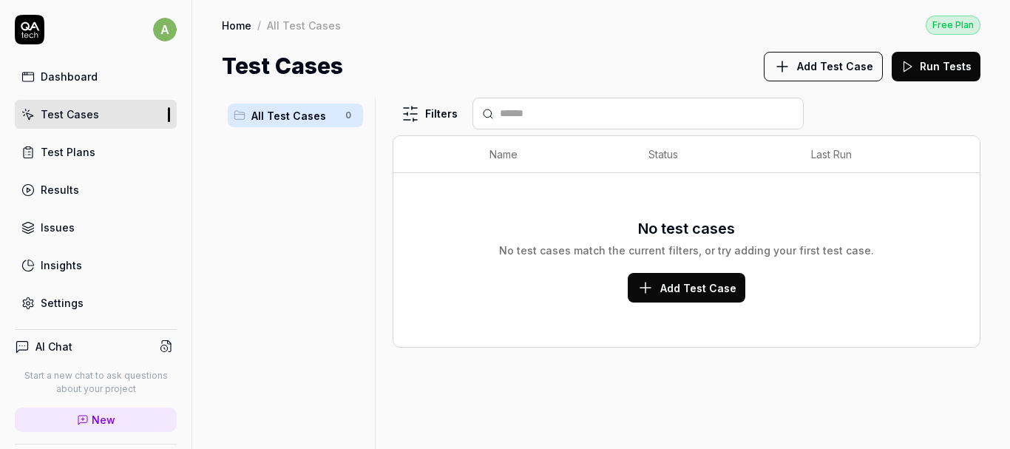
click at [83, 138] on link "Test Plans" at bounding box center [96, 152] width 162 height 29
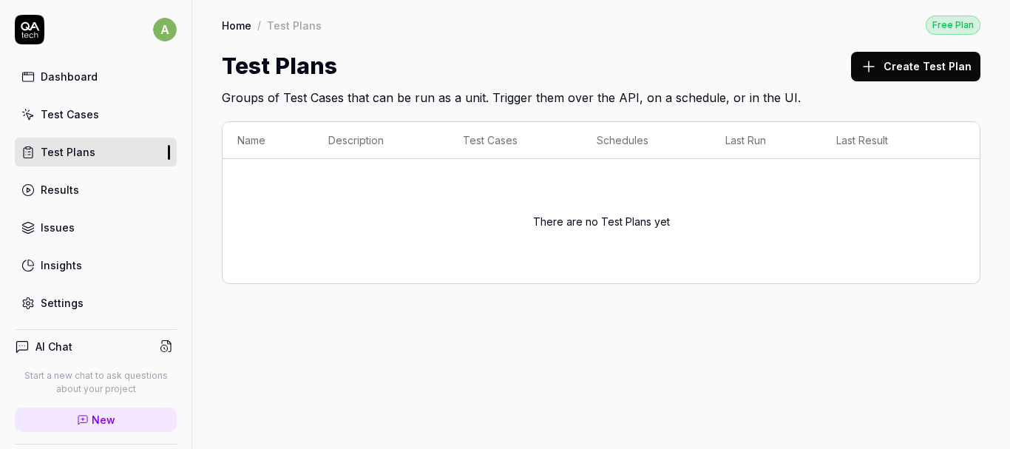
click at [55, 104] on link "Test Cases" at bounding box center [96, 114] width 162 height 29
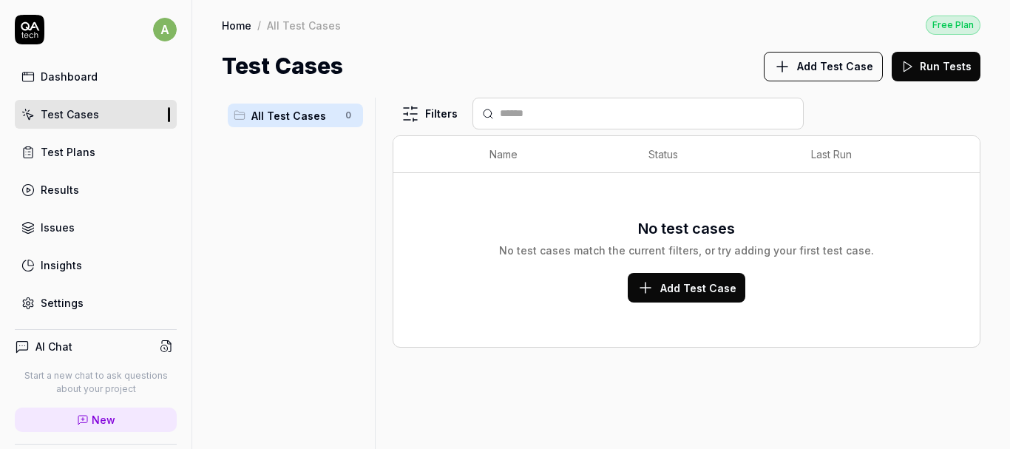
click at [39, 221] on link "Issues" at bounding box center [96, 227] width 162 height 29
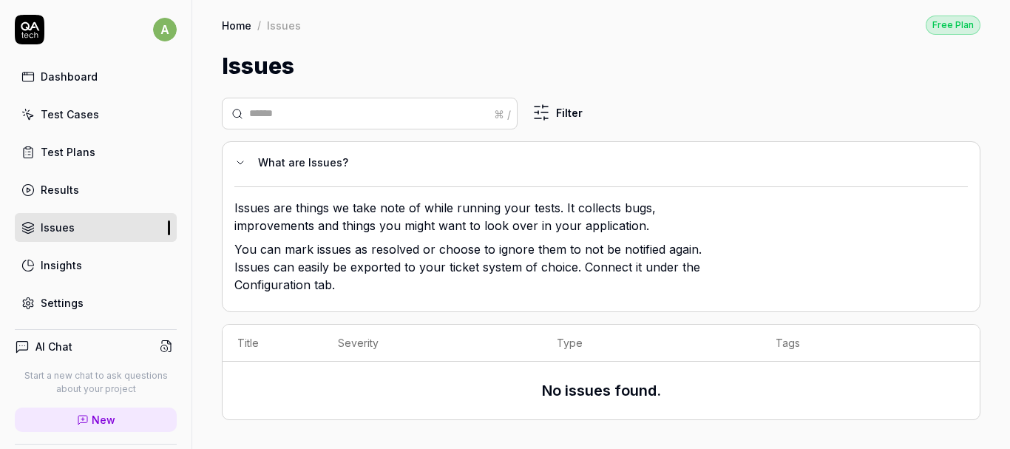
click at [65, 342] on h4 "AI Chat" at bounding box center [54, 347] width 37 height 16
click at [92, 416] on span "New" at bounding box center [104, 420] width 24 height 16
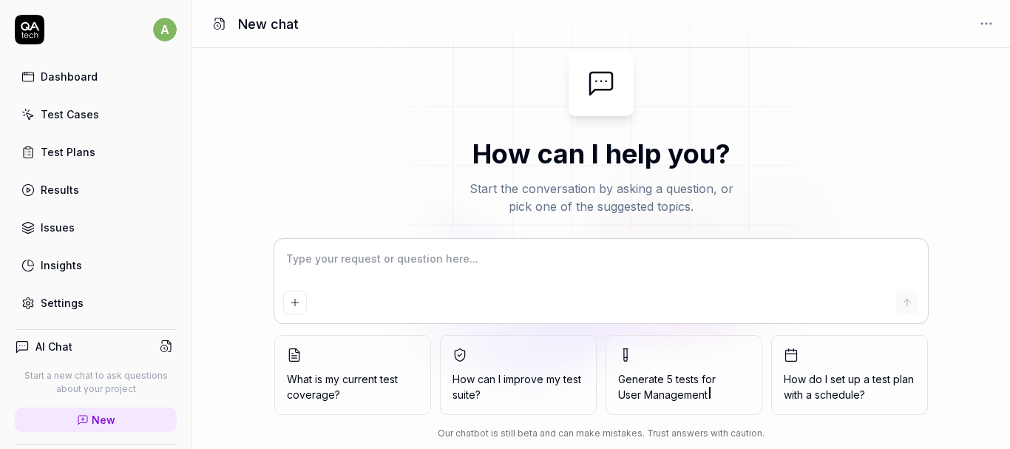
type textarea "*"
click at [86, 113] on div "Test Cases" at bounding box center [70, 115] width 58 height 16
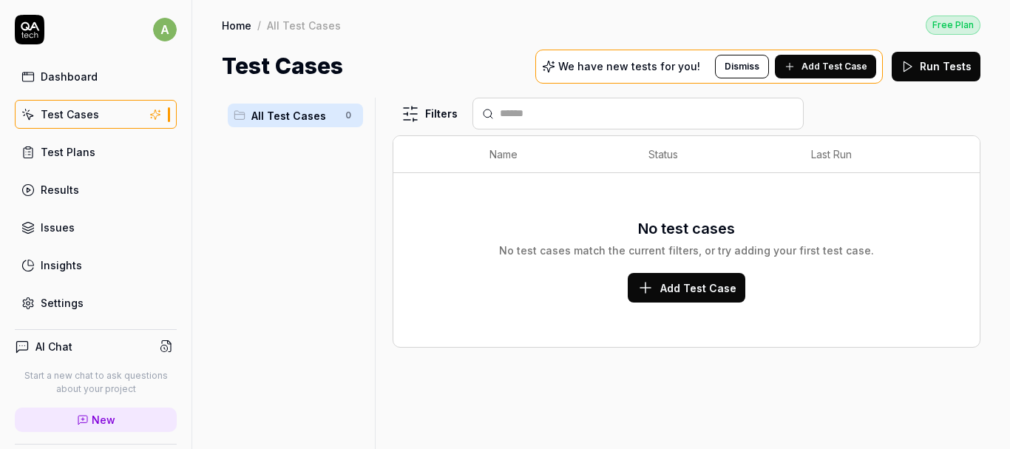
click at [75, 142] on link "Test Plans" at bounding box center [96, 152] width 162 height 29
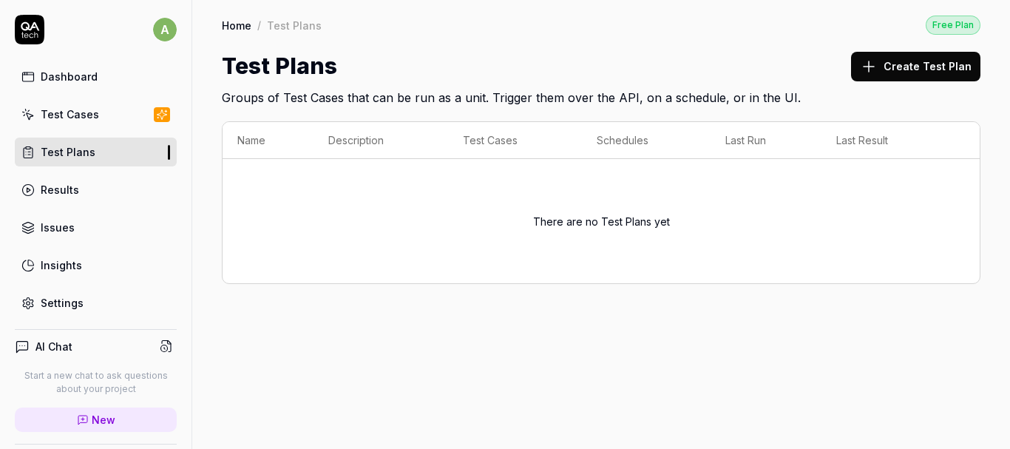
click at [57, 107] on div "Test Cases" at bounding box center [70, 115] width 58 height 16
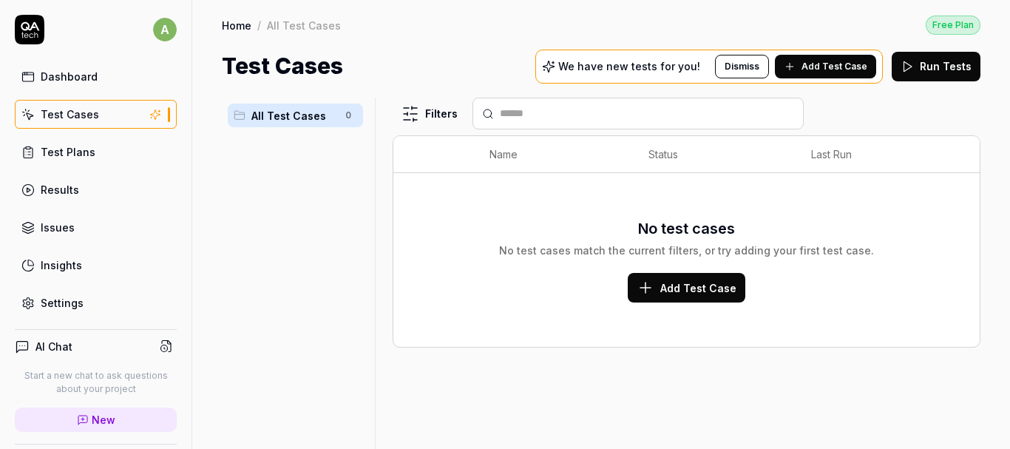
click at [658, 155] on th "Status" at bounding box center [715, 154] width 163 height 37
click at [478, 145] on th "Name" at bounding box center [554, 154] width 159 height 37
click at [345, 235] on div "All Test Cases 0" at bounding box center [295, 265] width 147 height 334
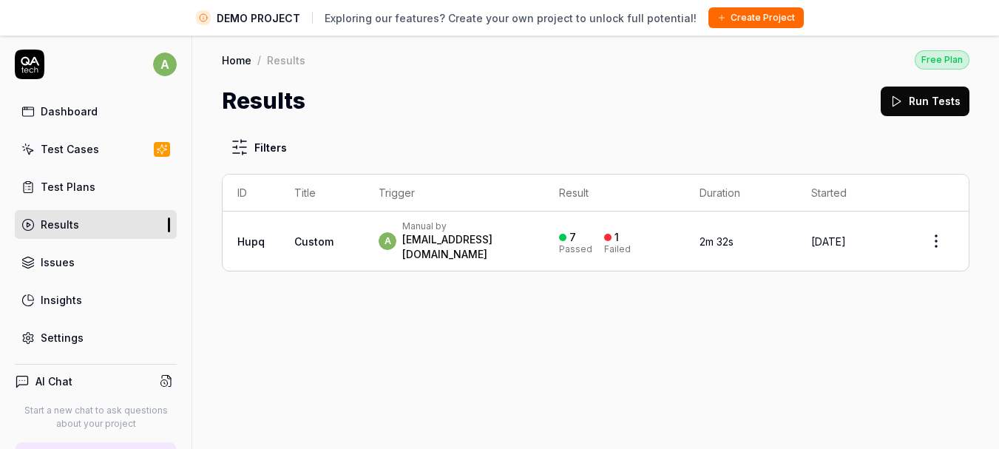
click at [471, 224] on div "Manual by" at bounding box center [465, 226] width 126 height 12
click at [456, 237] on div "[EMAIL_ADDRESS][DOMAIN_NAME]" at bounding box center [465, 247] width 126 height 30
